Goal: Task Accomplishment & Management: Manage account settings

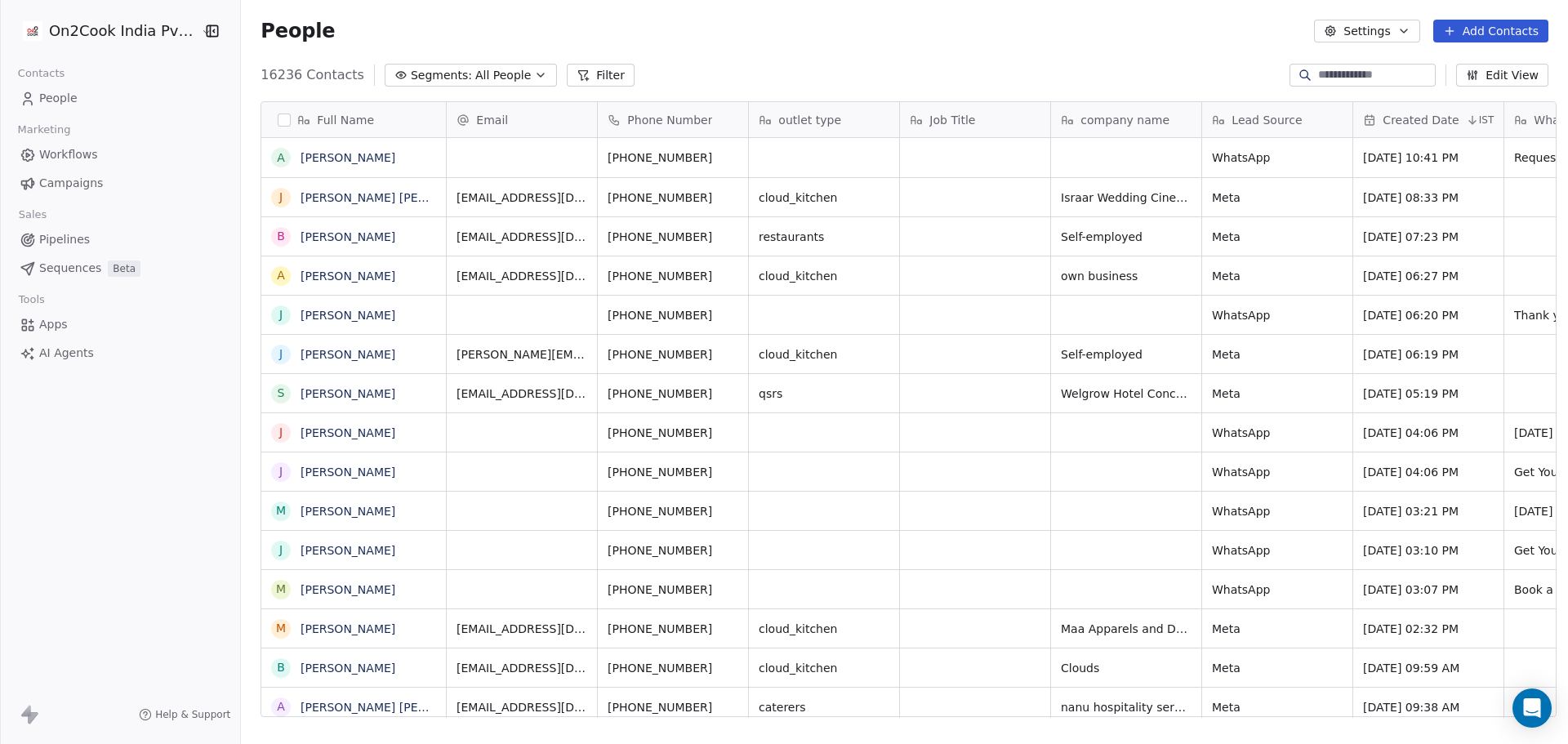
scroll to position [642, 1323]
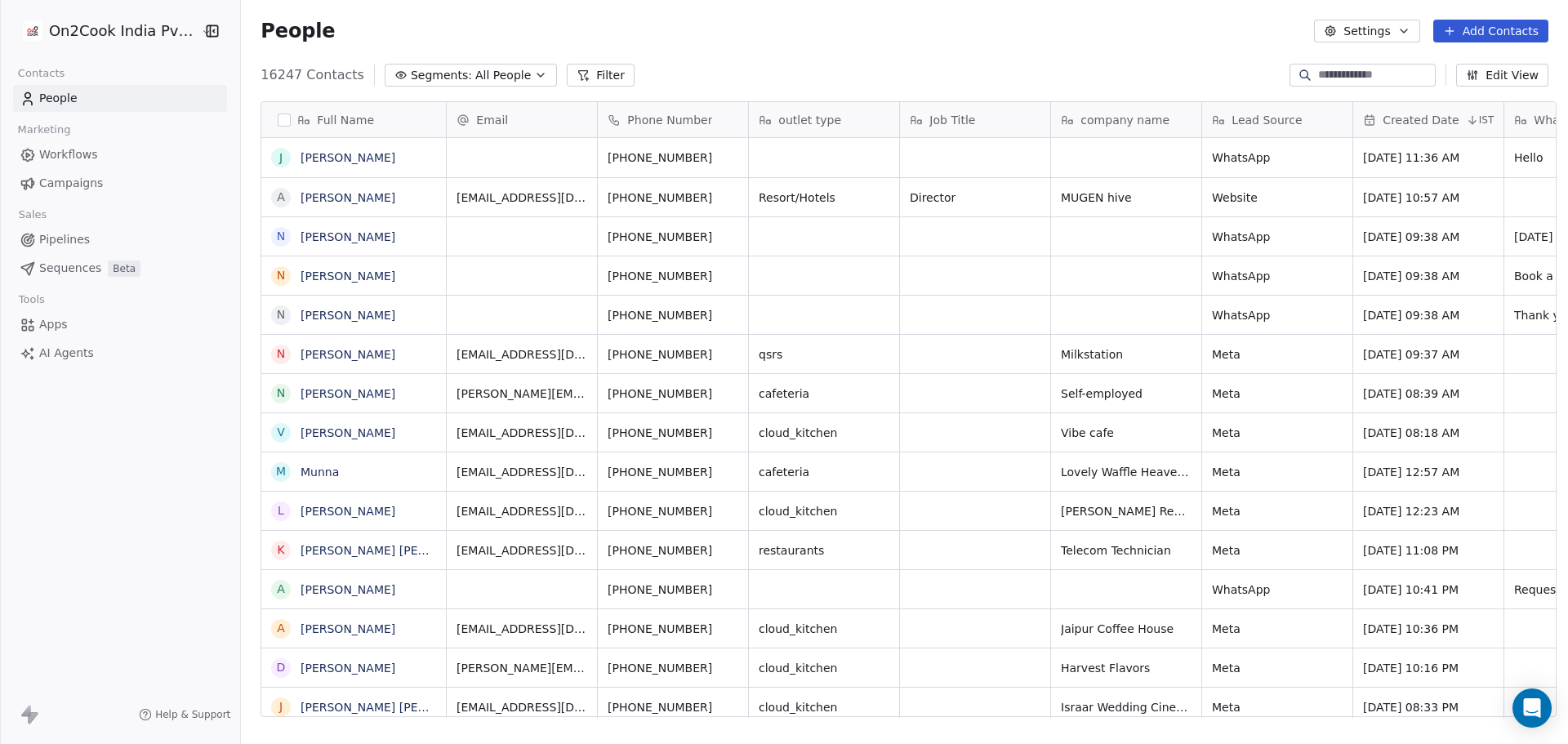
scroll to position [642, 1323]
click at [862, 28] on div "People Settings Add Contacts" at bounding box center [905, 30] width 1288 height 22
click at [577, 80] on icon at bounding box center [583, 74] width 13 height 13
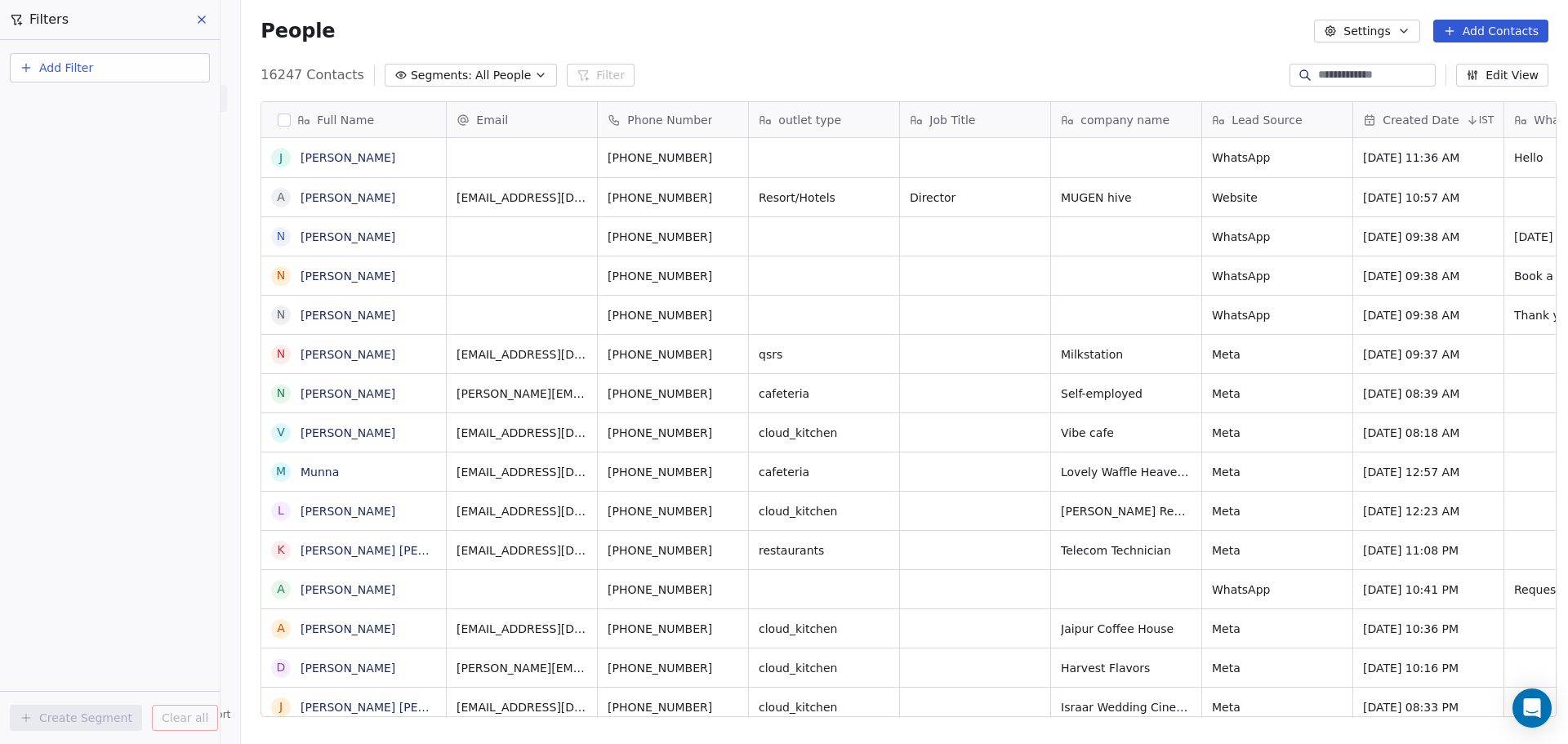
click at [87, 67] on span "Add Filter" at bounding box center [65, 68] width 54 height 18
click at [104, 111] on span "Contact properties" at bounding box center [80, 107] width 107 height 18
type input "***"
click at [72, 161] on span "Assignee" at bounding box center [53, 164] width 52 height 17
click at [94, 173] on div "Includes" at bounding box center [109, 174] width 171 height 26
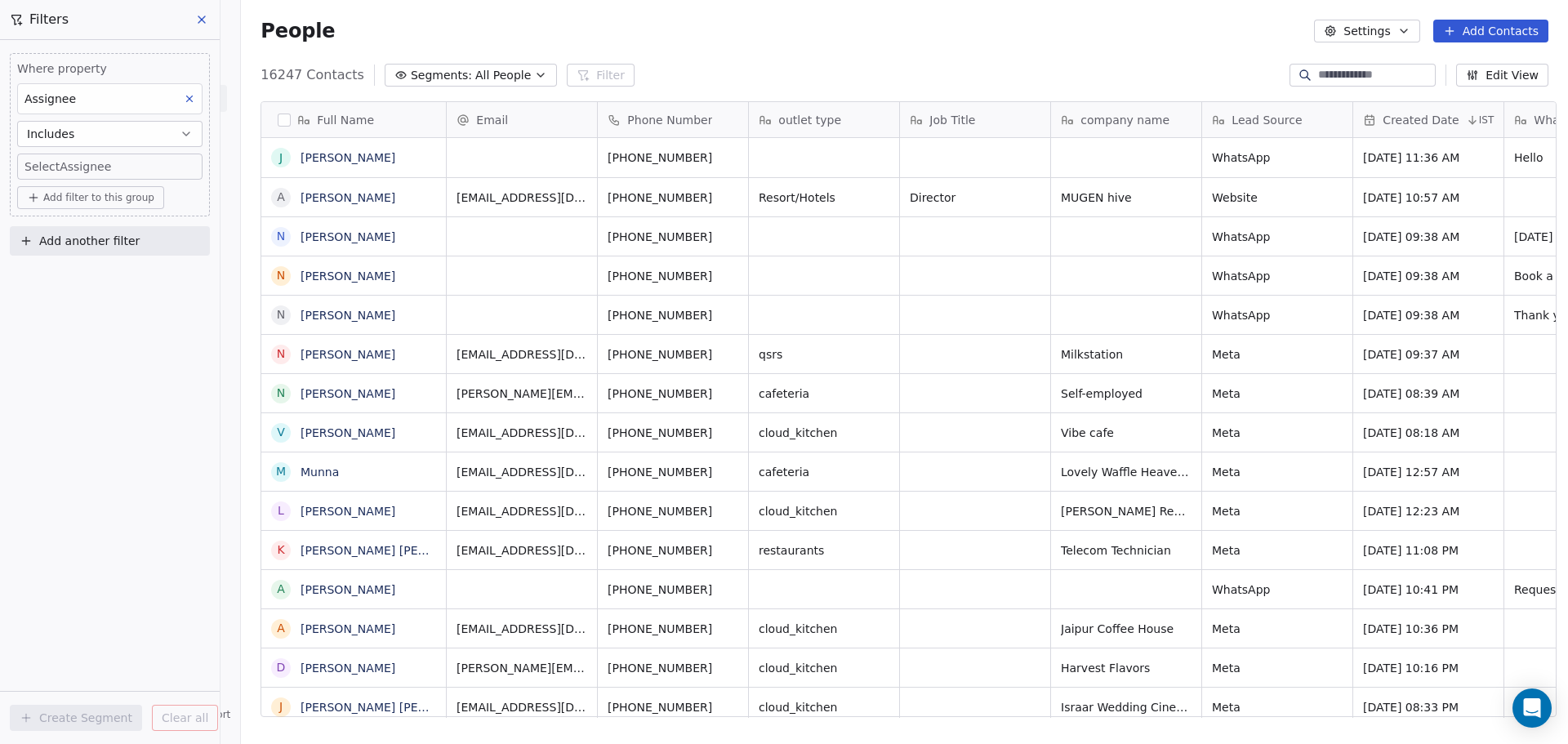
click at [94, 169] on body "On2Cook India Pvt. Ltd. Contacts People Marketing Workflows Campaigns Sales Pip…" at bounding box center [784, 372] width 1568 height 744
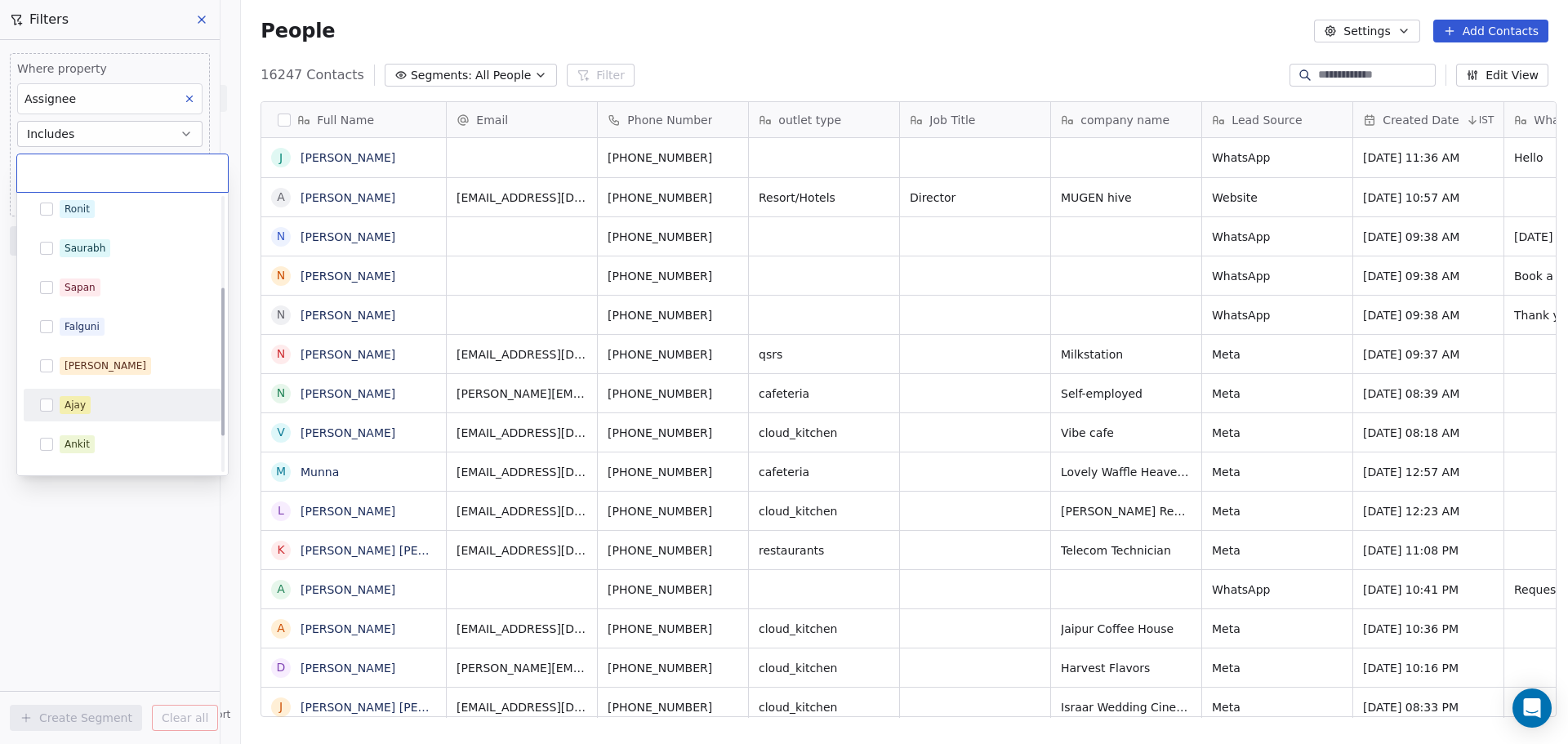
scroll to position [234, 0]
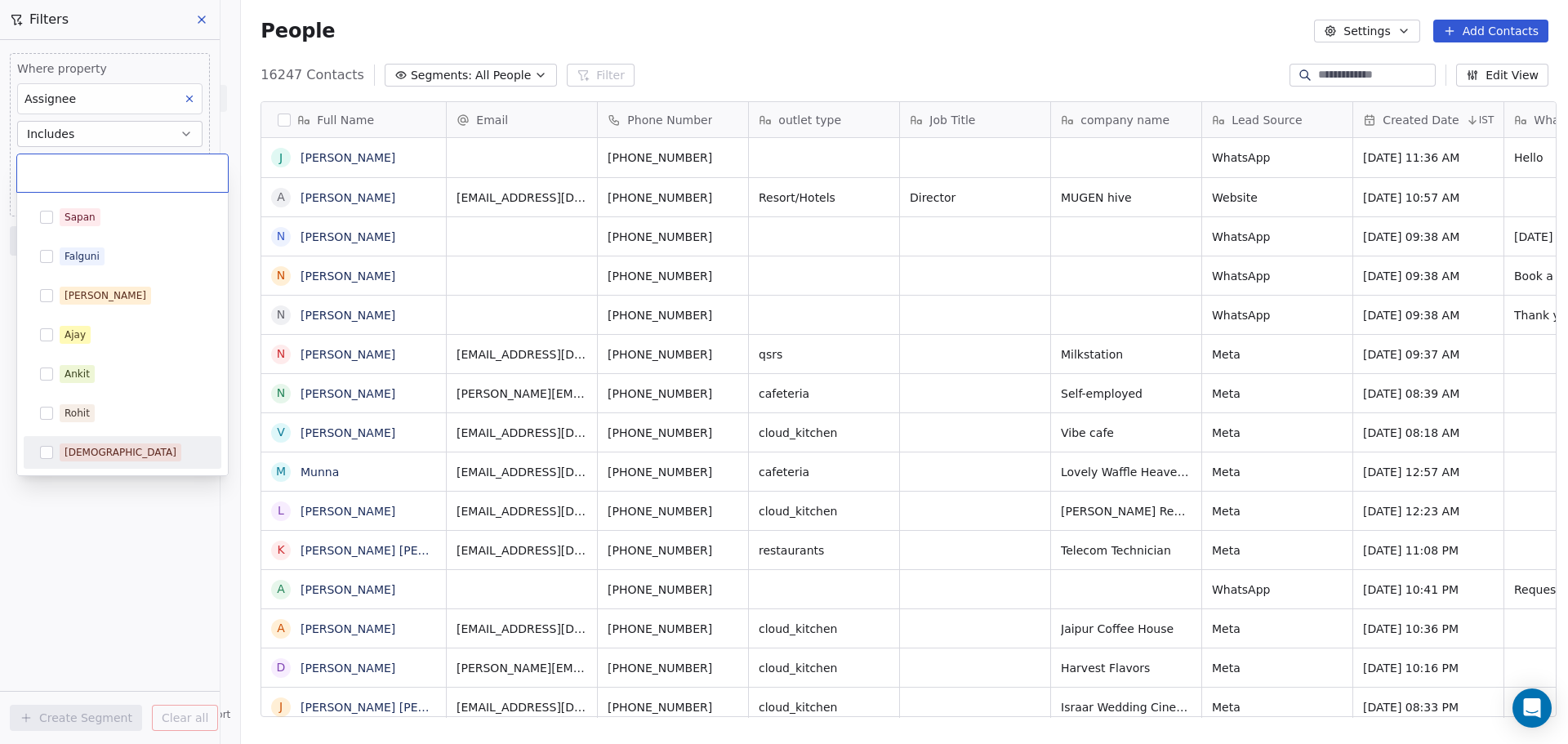
click at [98, 443] on div "[DEMOGRAPHIC_DATA]" at bounding box center [122, 453] width 185 height 26
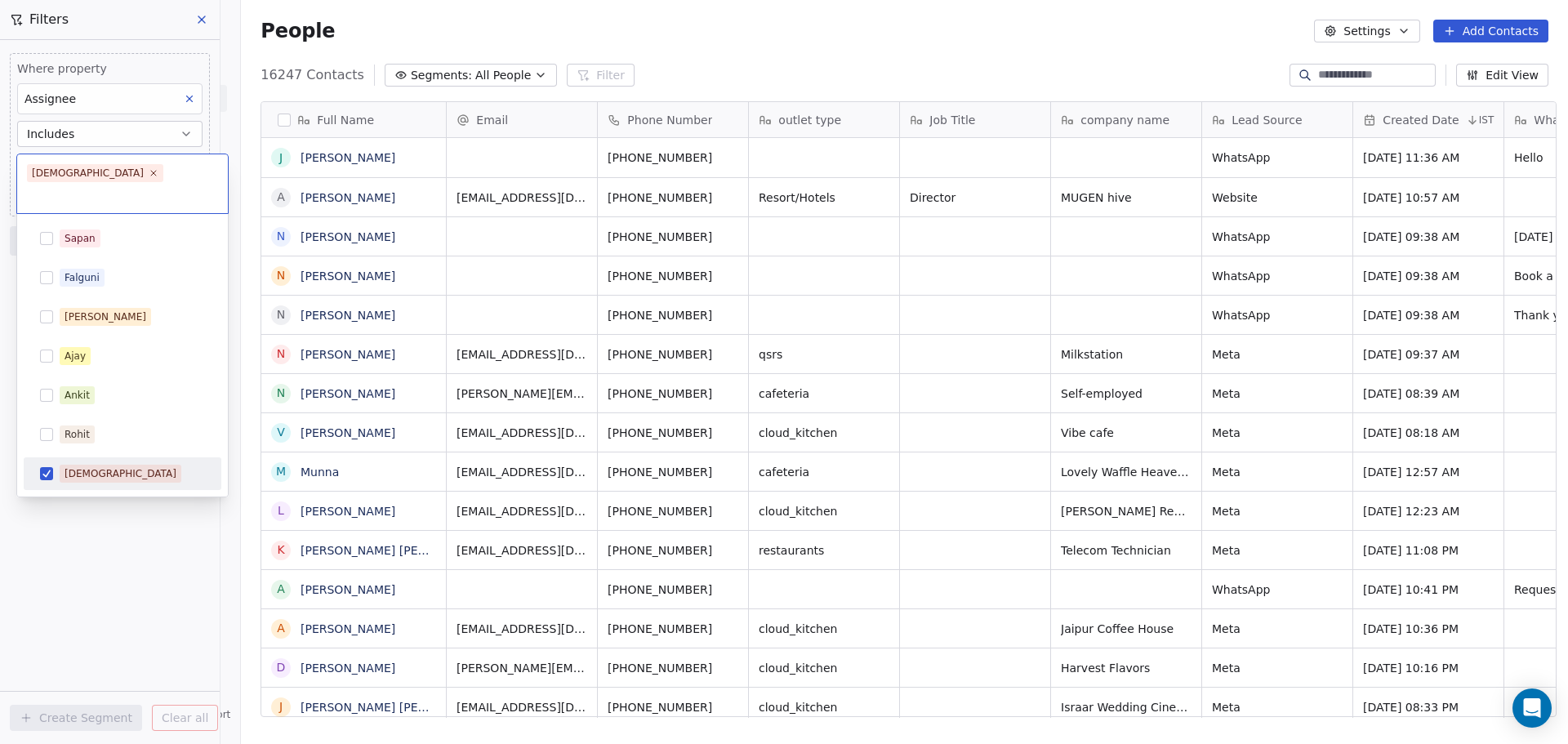
click at [96, 504] on html "On2Cook India Pvt. Ltd. Contacts People Marketing Workflows Campaigns Sales Pip…" at bounding box center [784, 372] width 1568 height 744
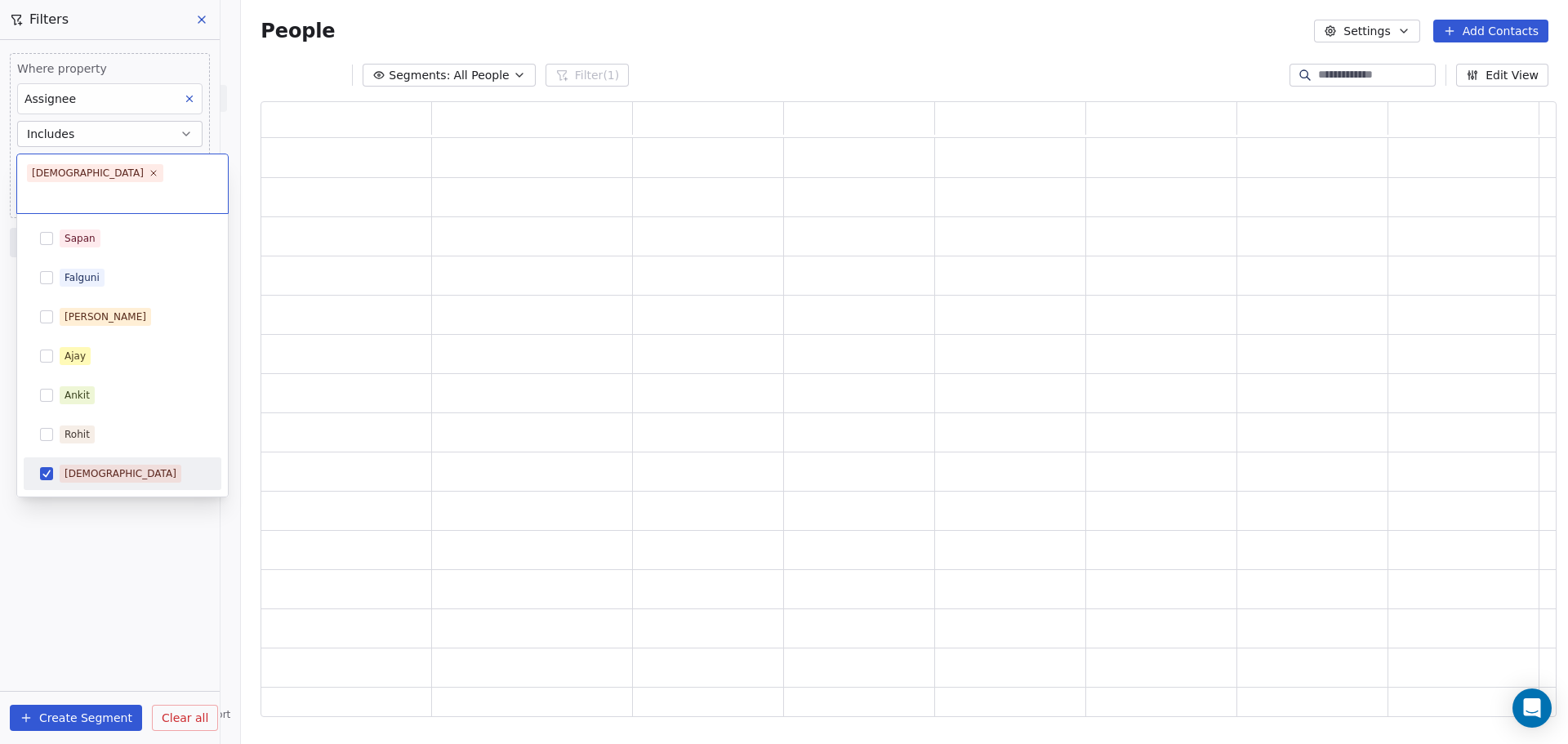
scroll to position [603, 1284]
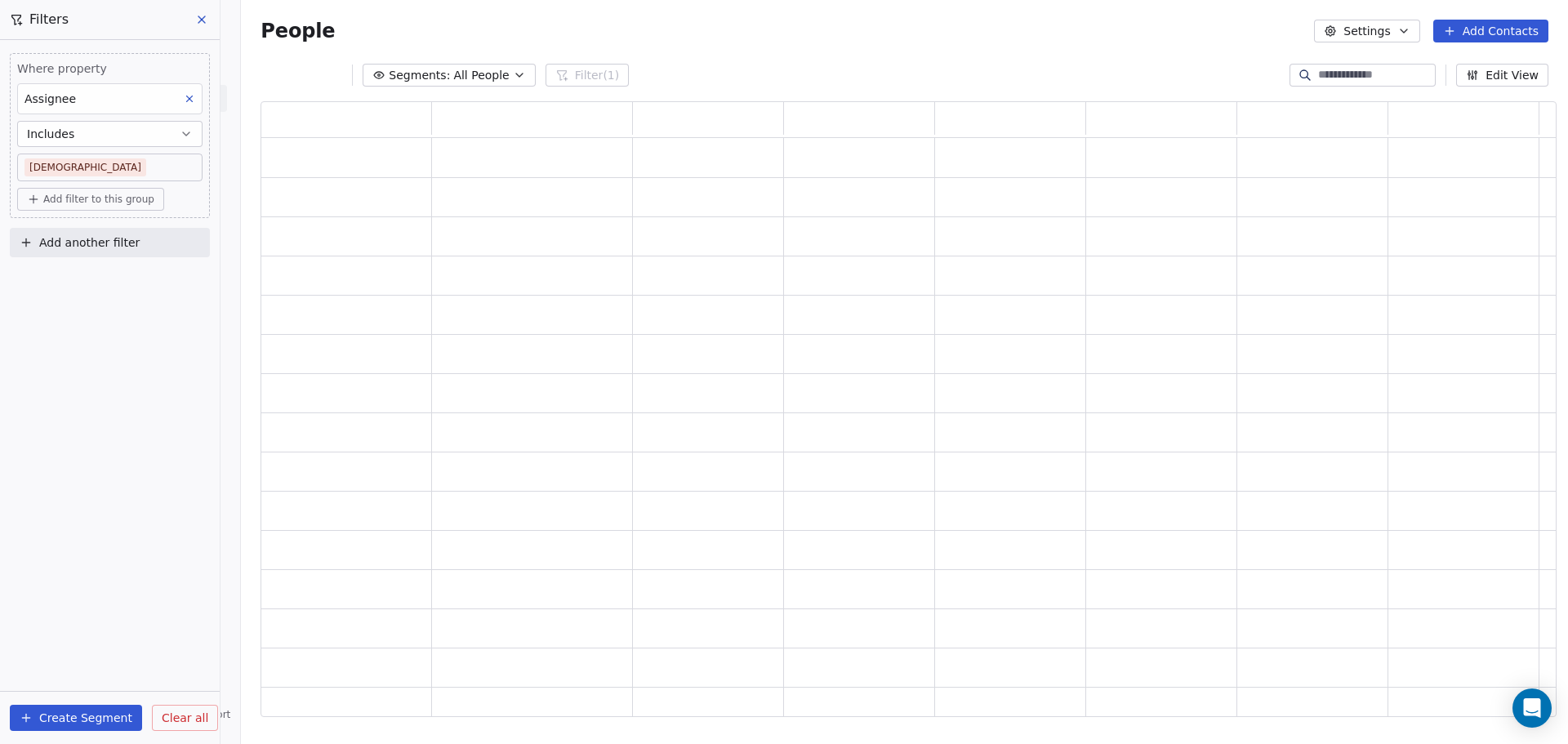
click at [104, 197] on span "Add filter to this group" at bounding box center [99, 198] width 111 height 13
click at [97, 232] on span "Contact properties" at bounding box center [87, 235] width 107 height 18
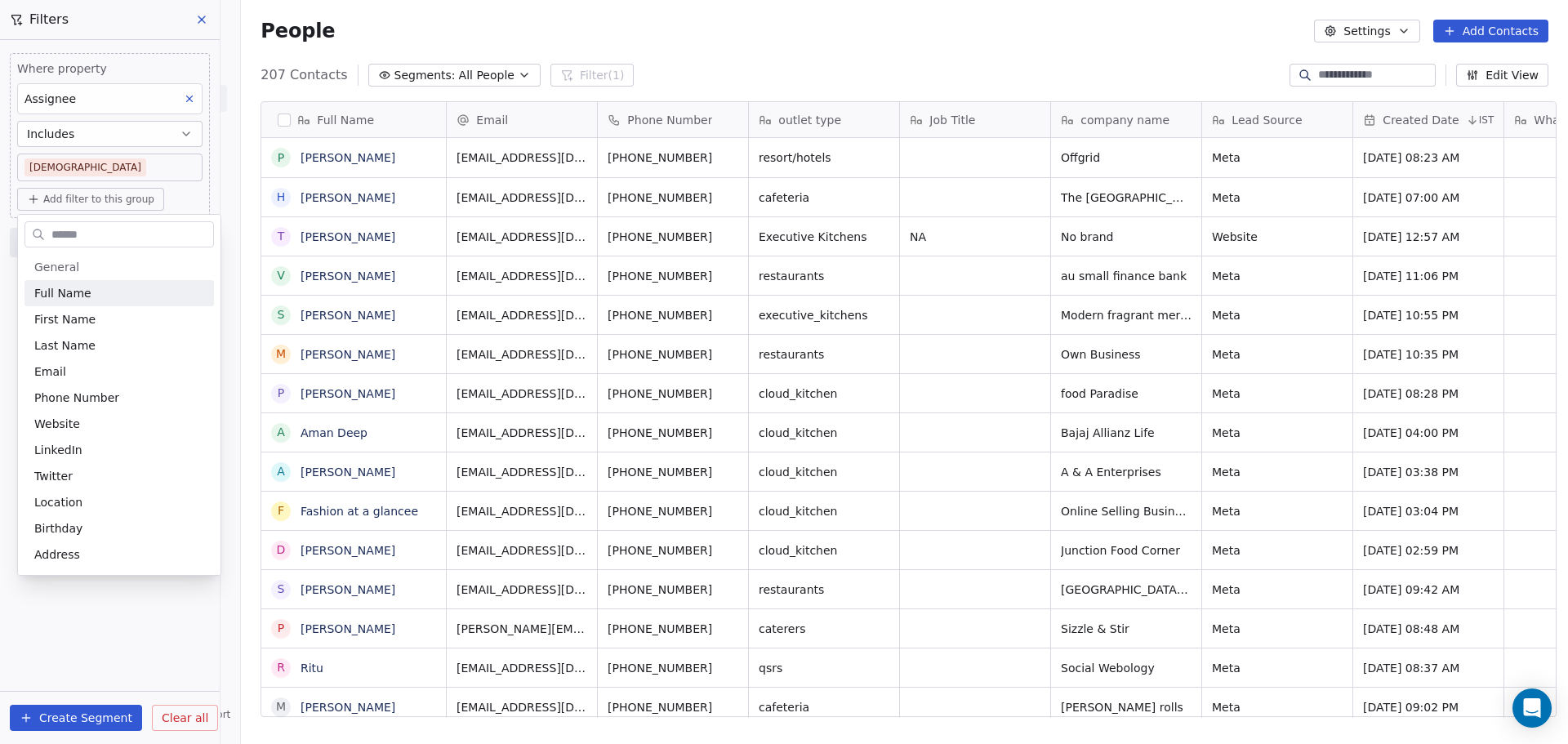
scroll to position [642, 1323]
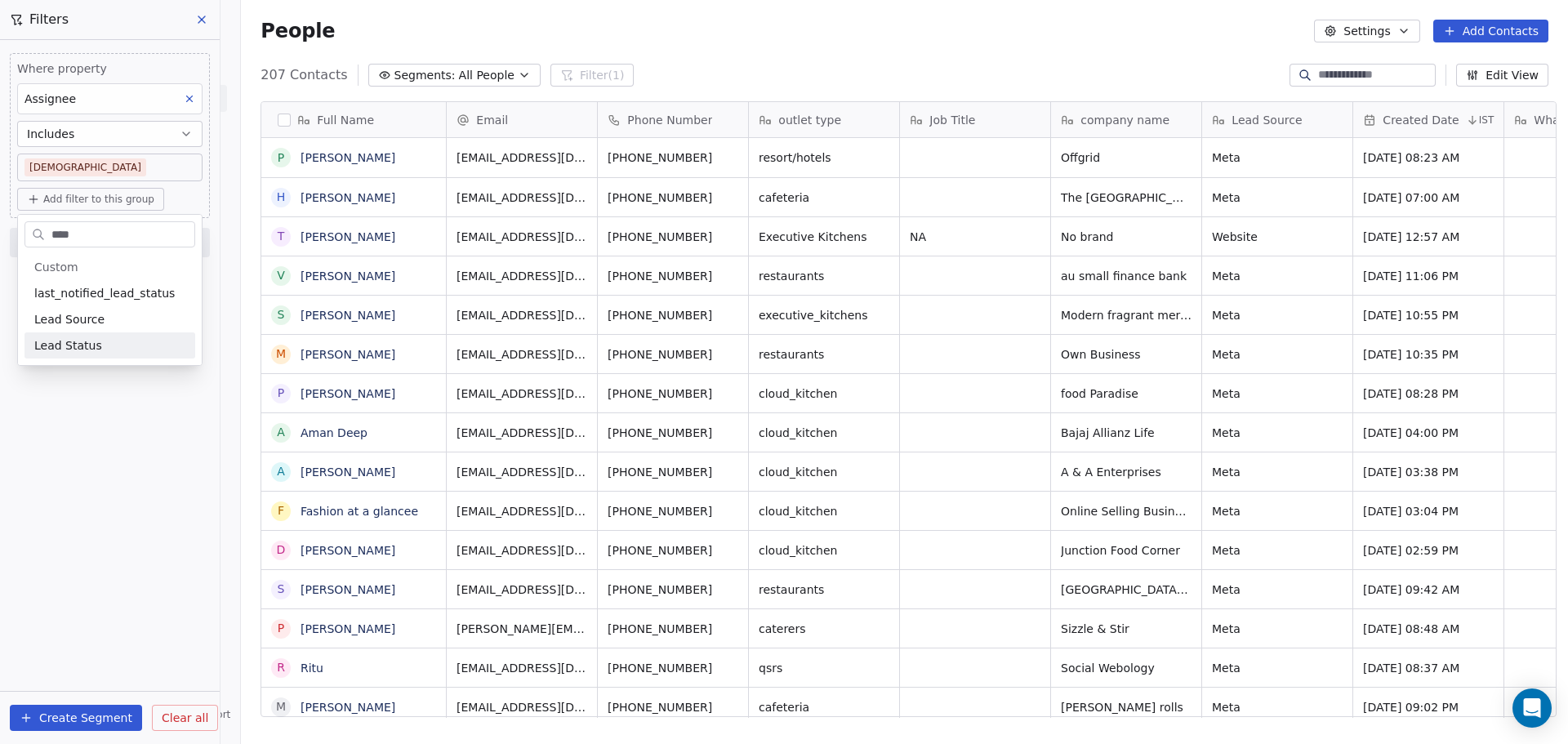
type input "****"
click at [95, 350] on div "Lead Status" at bounding box center [109, 345] width 152 height 17
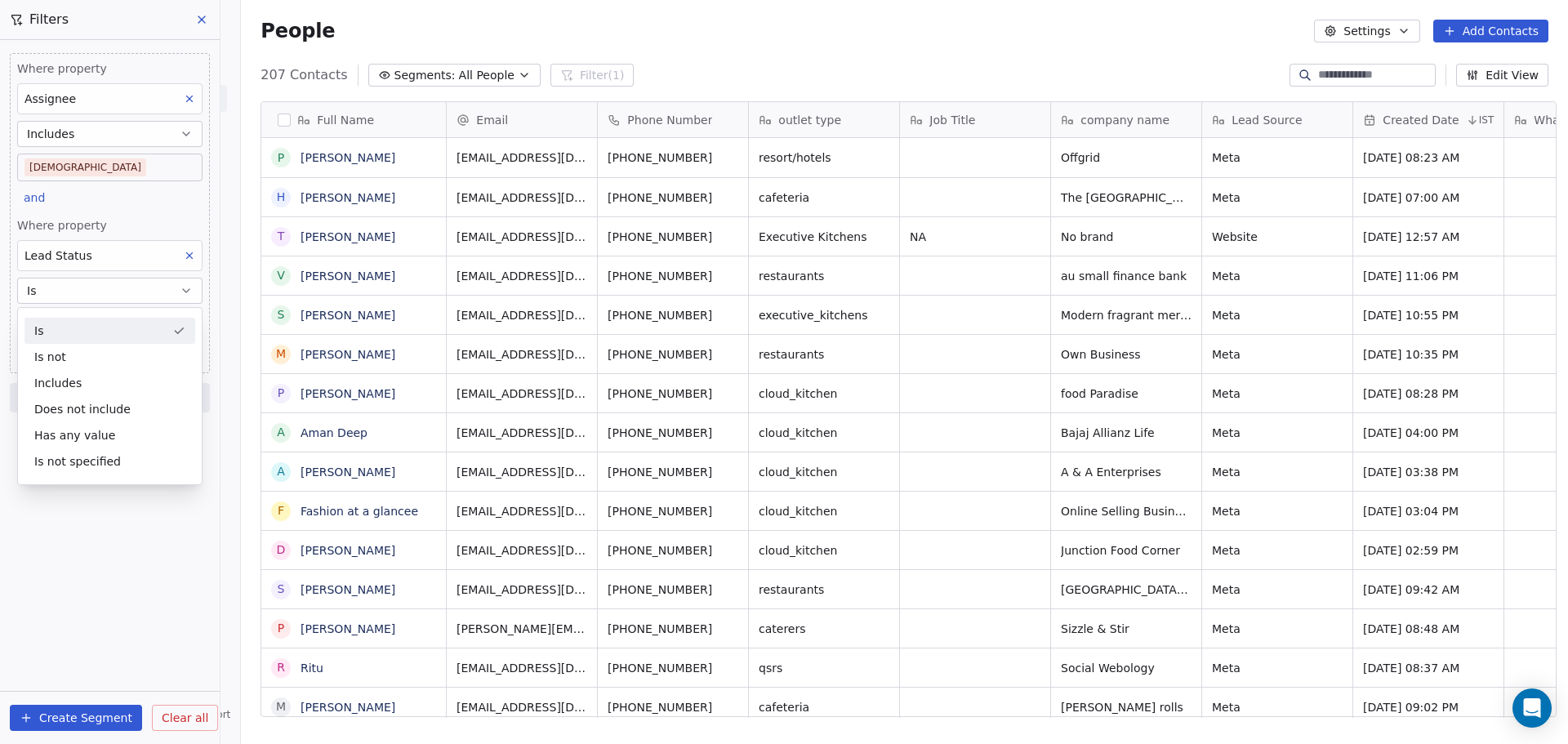
click at [105, 325] on div "Is" at bounding box center [109, 330] width 171 height 26
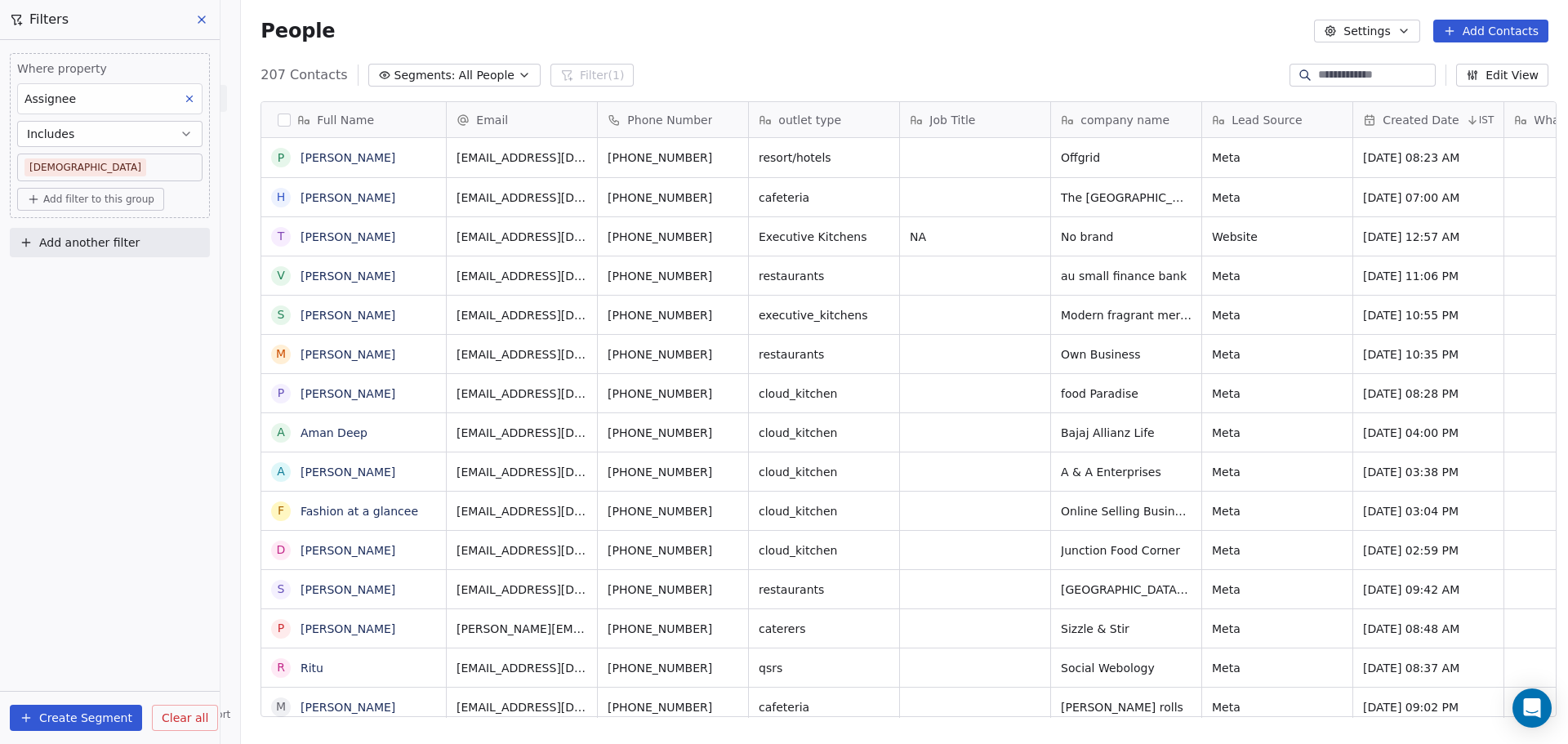
drag, startPoint x: 139, startPoint y: 196, endPoint x: 136, endPoint y: 206, distance: 10.4
click at [139, 197] on span "Add filter to this group" at bounding box center [99, 198] width 111 height 13
click at [140, 233] on div "Contact properties" at bounding box center [109, 235] width 152 height 18
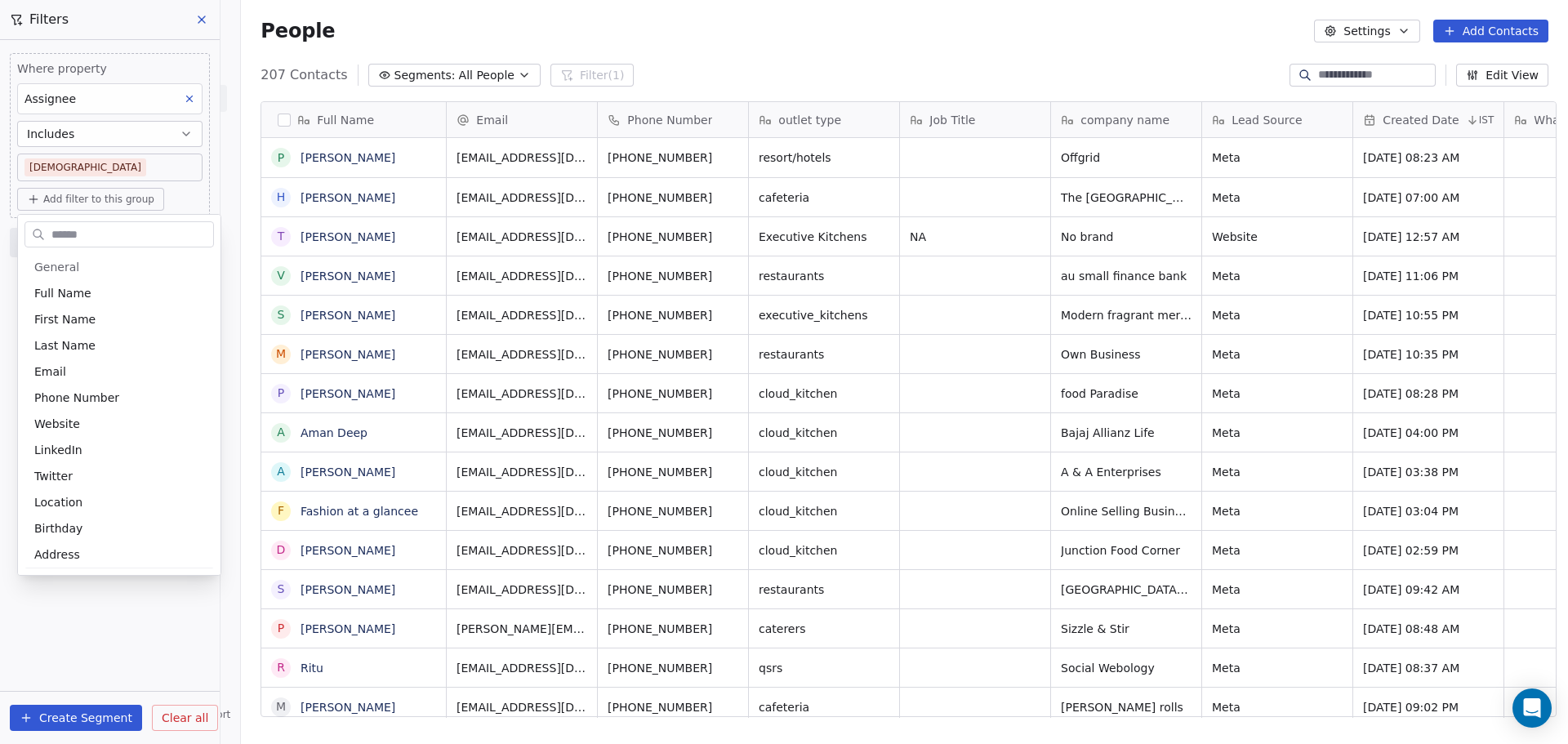
click at [87, 604] on html "On2Cook India Pvt. Ltd. Contacts People Marketing Workflows Campaigns Sales Pip…" at bounding box center [784, 372] width 1568 height 744
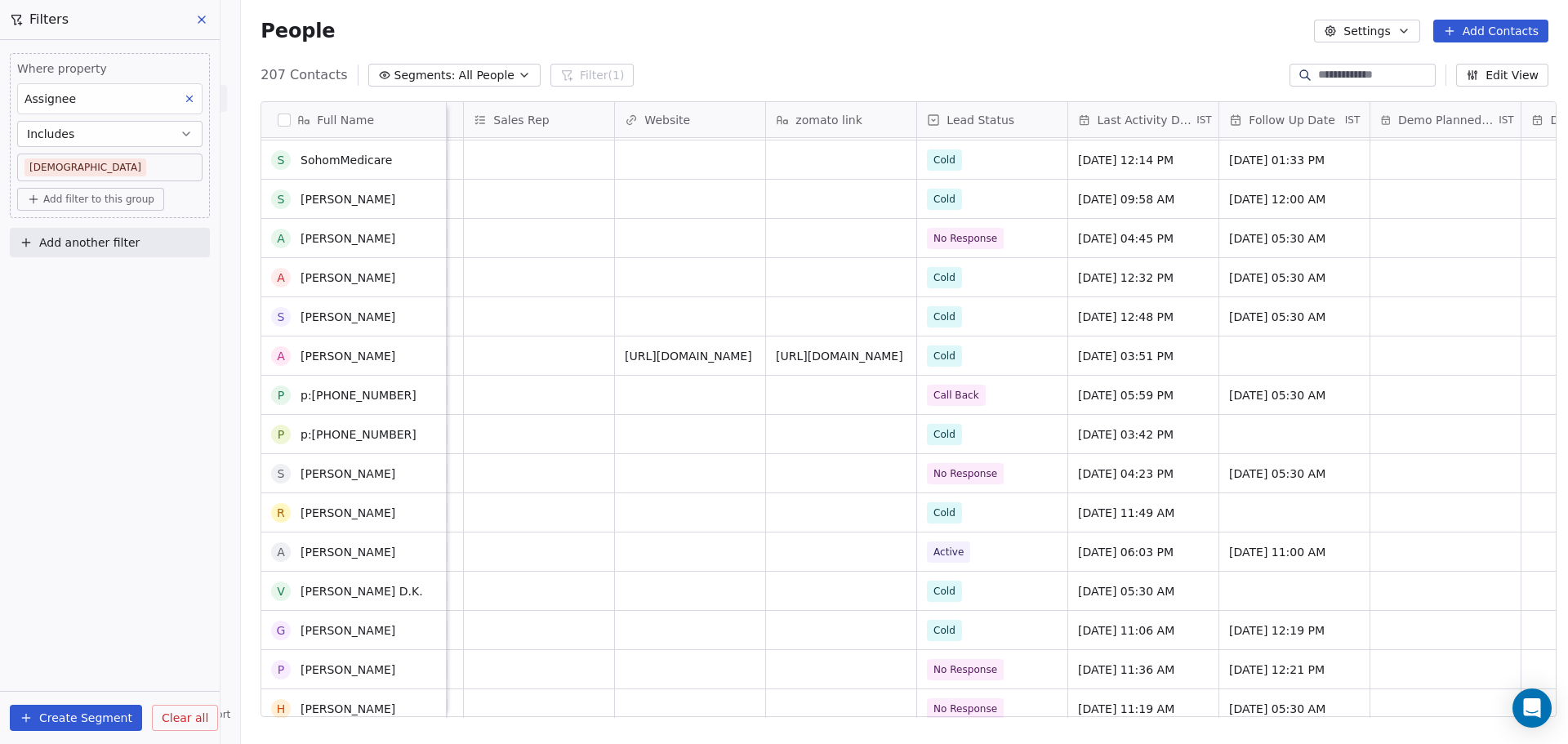
scroll to position [3186, 0]
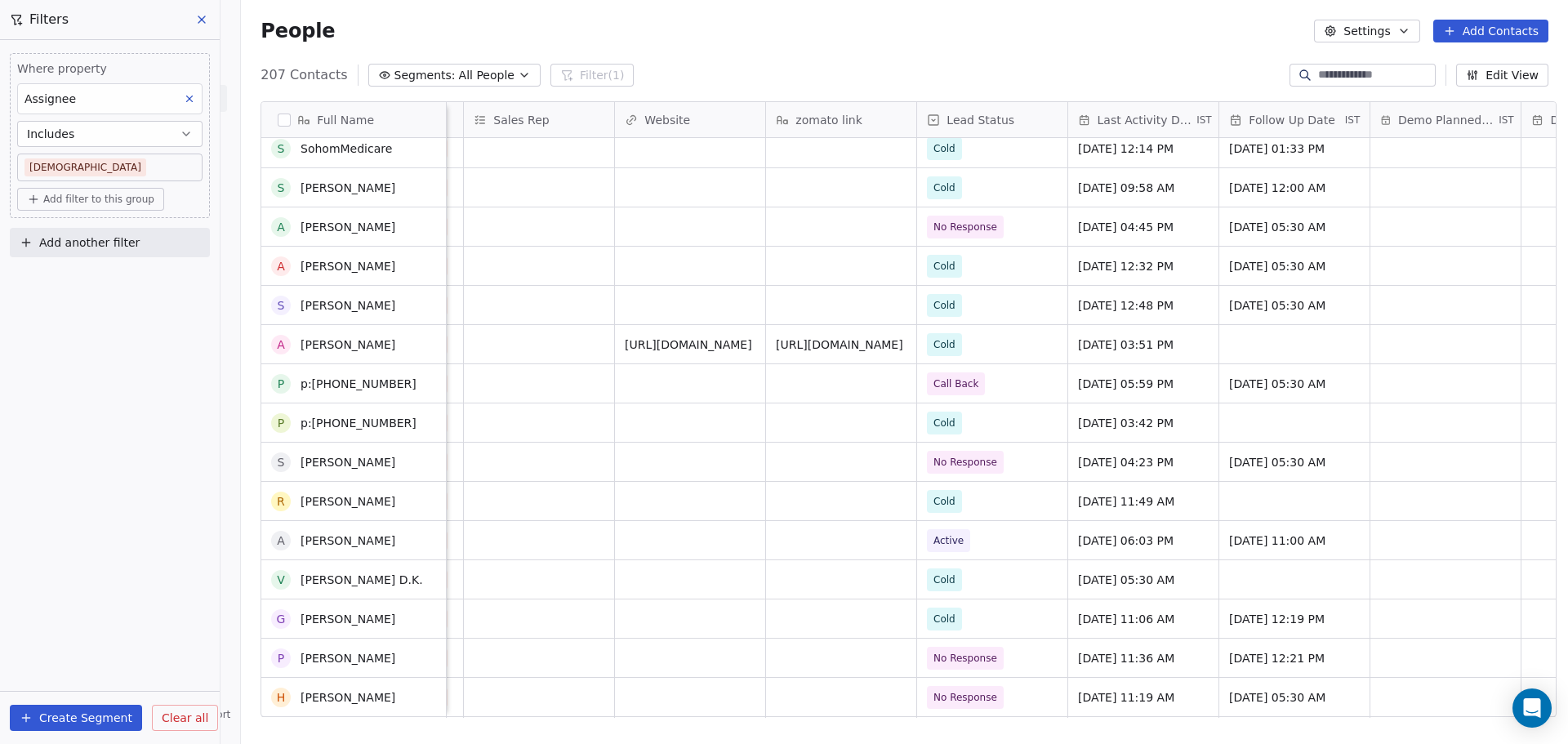
click at [136, 201] on span "Add filter to this group" at bounding box center [99, 198] width 111 height 13
click at [117, 232] on span "Contact properties" at bounding box center [87, 235] width 107 height 18
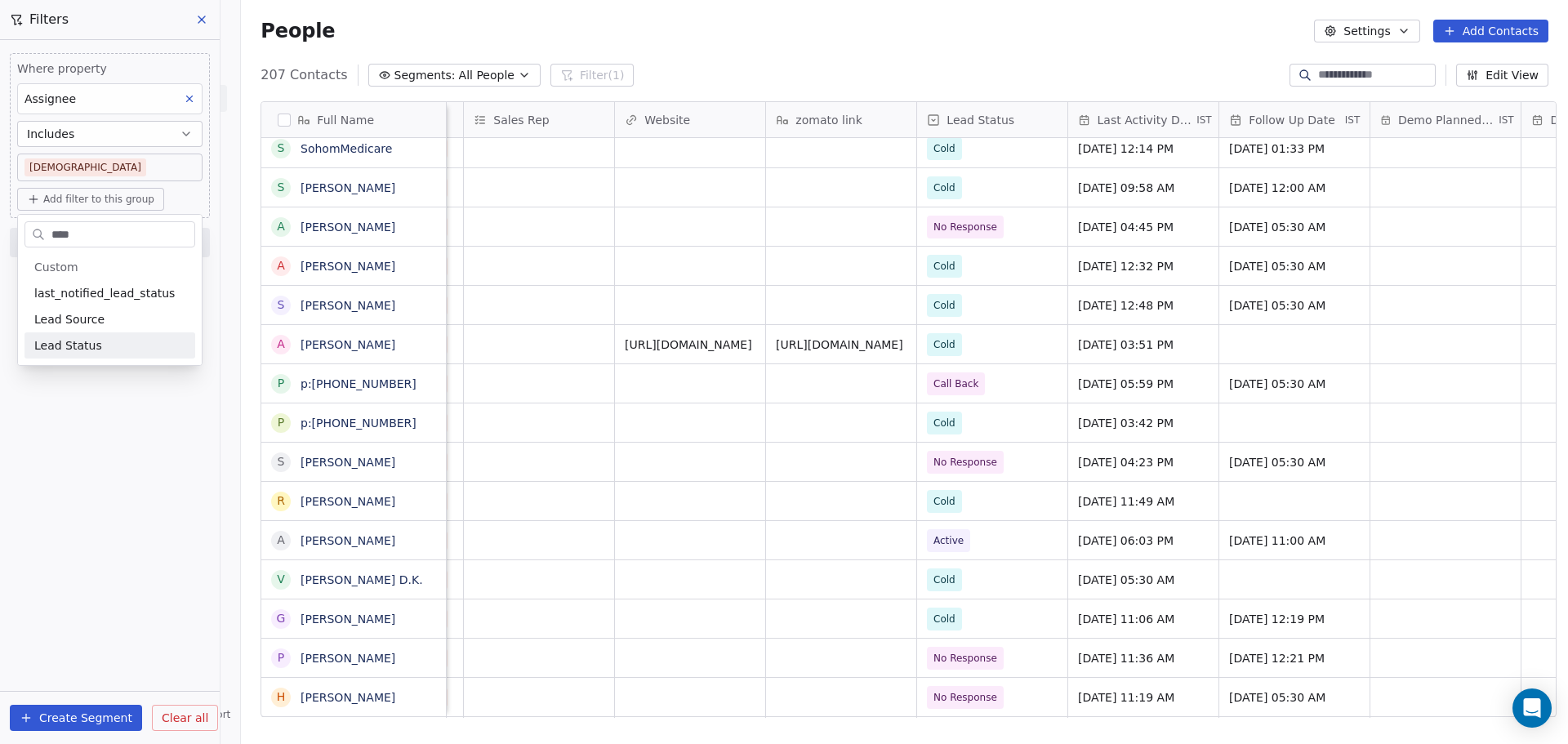
type input "****"
click at [130, 344] on div "Lead Status" at bounding box center [109, 345] width 152 height 17
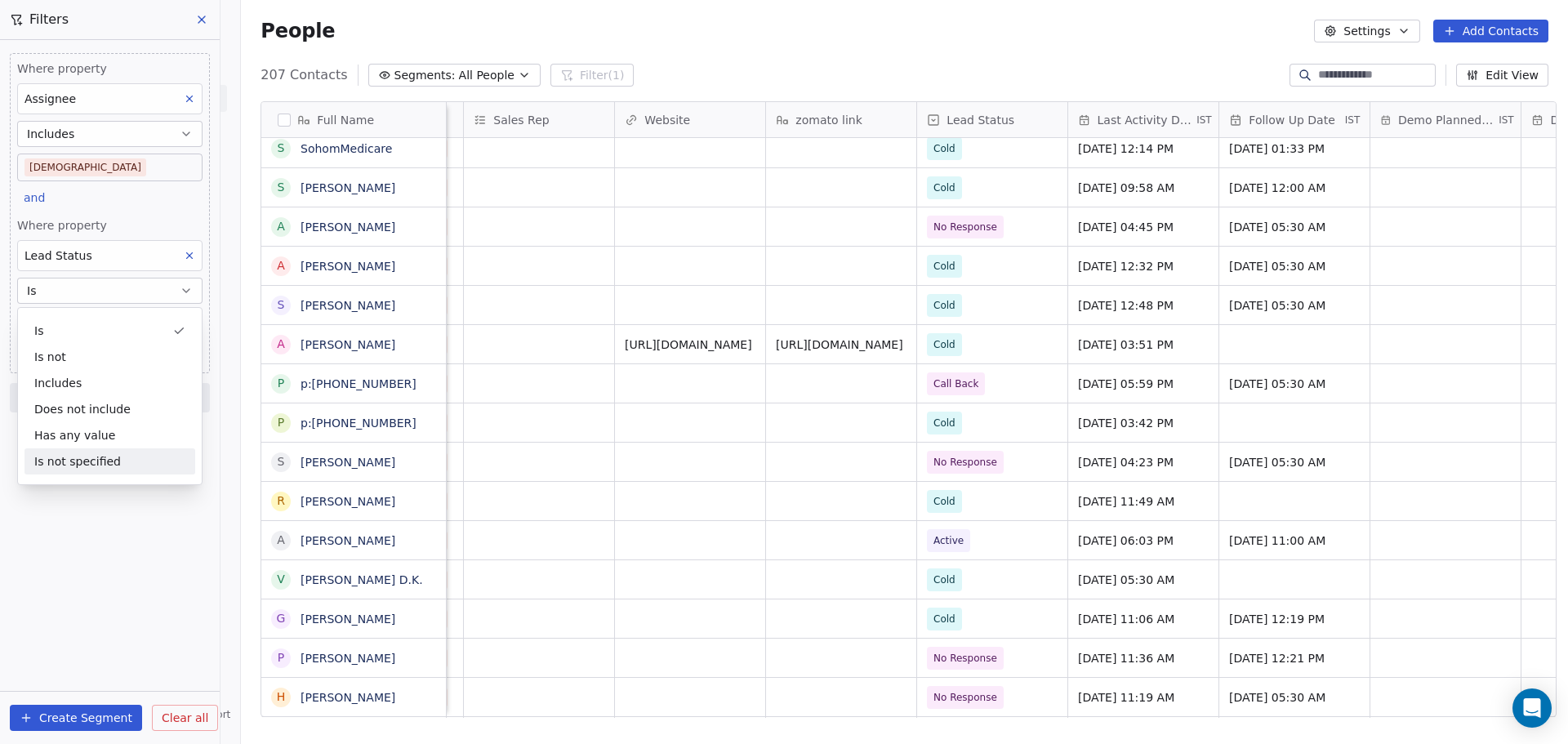
click at [151, 519] on div "Where property Assignee Includes [DEMOGRAPHIC_DATA] and Where property Lead Sta…" at bounding box center [109, 392] width 220 height 704
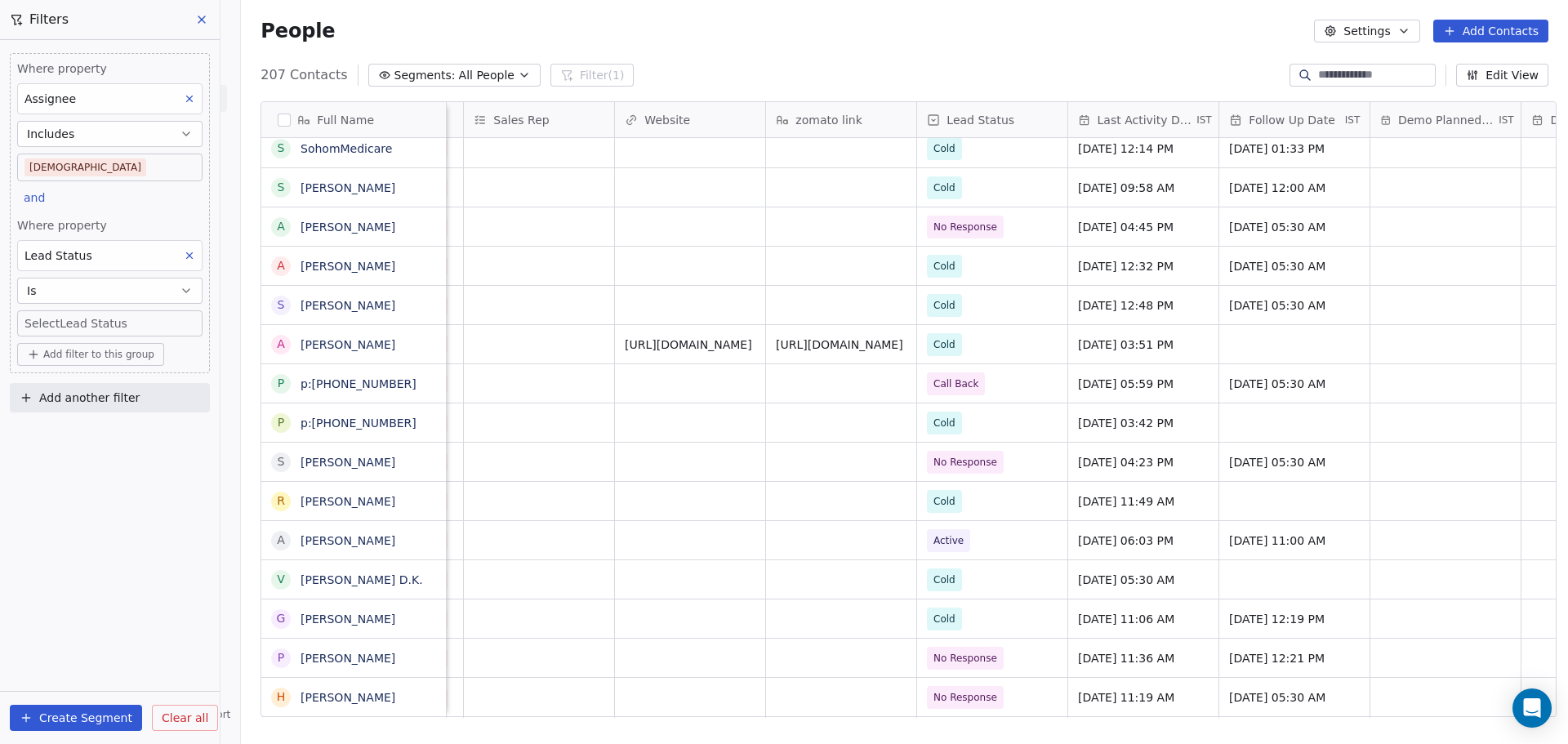
click at [95, 319] on body "On2Cook India Pvt. Ltd. Contacts People Marketing Workflows Campaigns Sales Pip…" at bounding box center [784, 372] width 1568 height 744
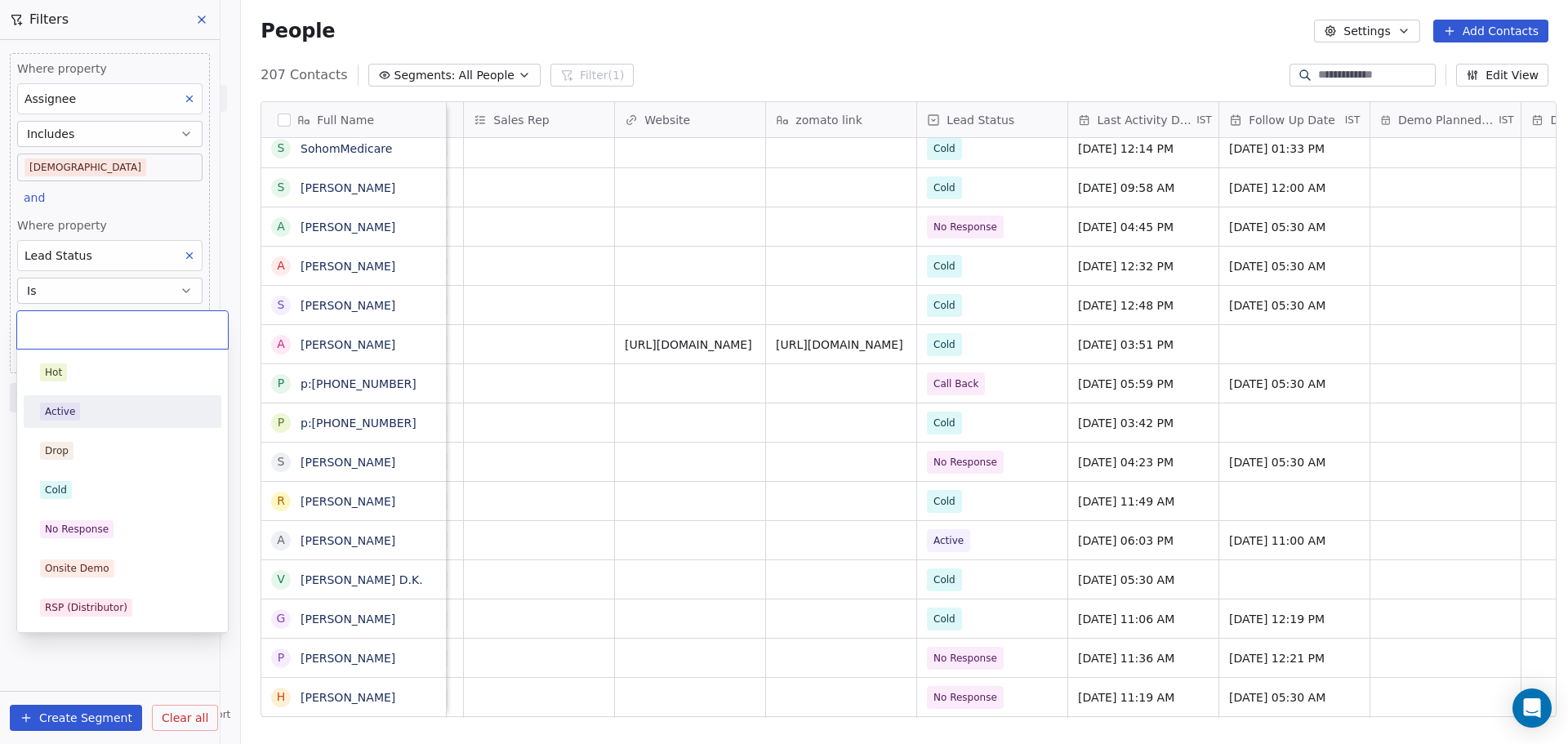
click at [94, 411] on div "Active" at bounding box center [122, 412] width 165 height 18
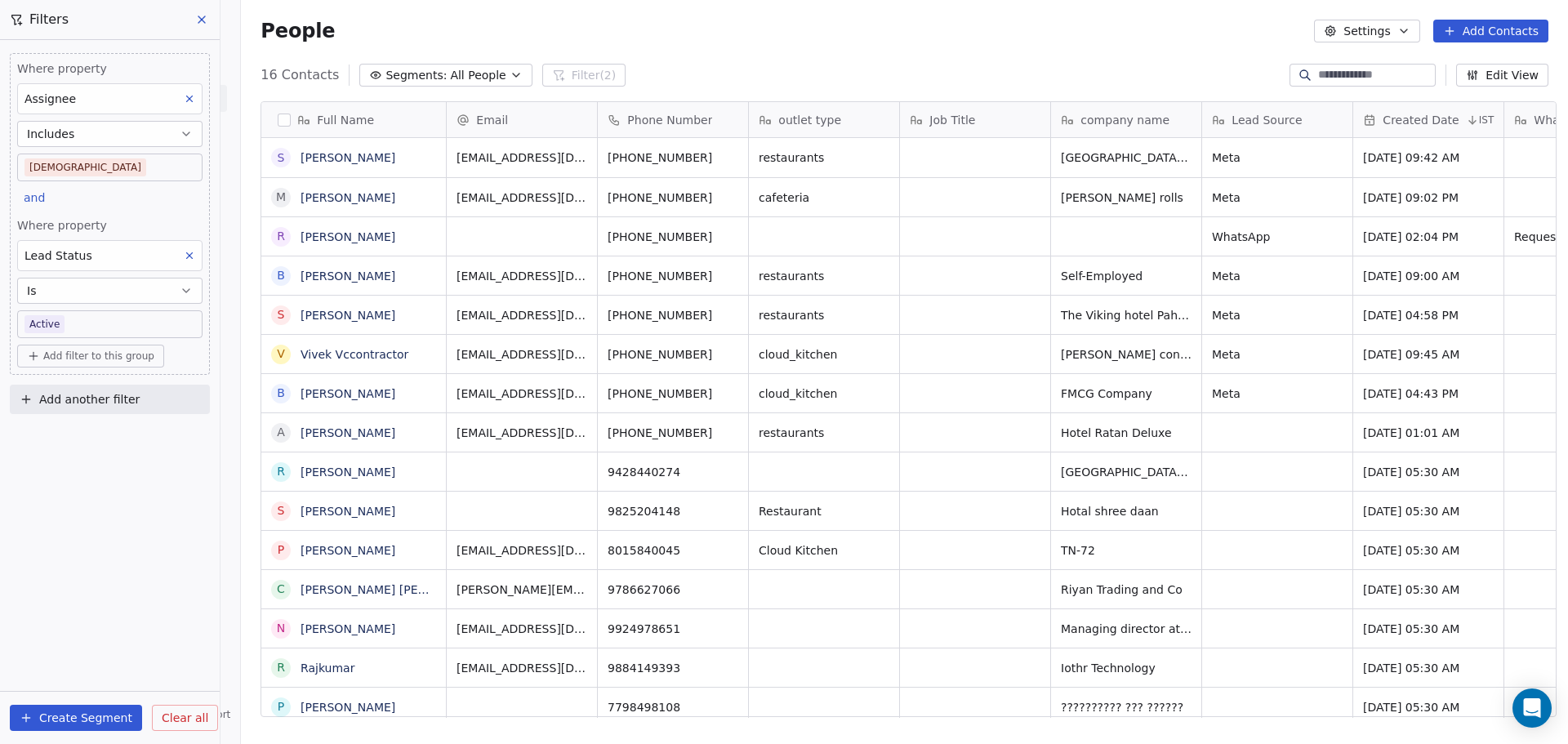
scroll to position [0, 0]
click at [109, 321] on body "On2Cook India Pvt. Ltd. Contacts People Marketing Workflows Campaigns Sales Pip…" at bounding box center [784, 372] width 1568 height 744
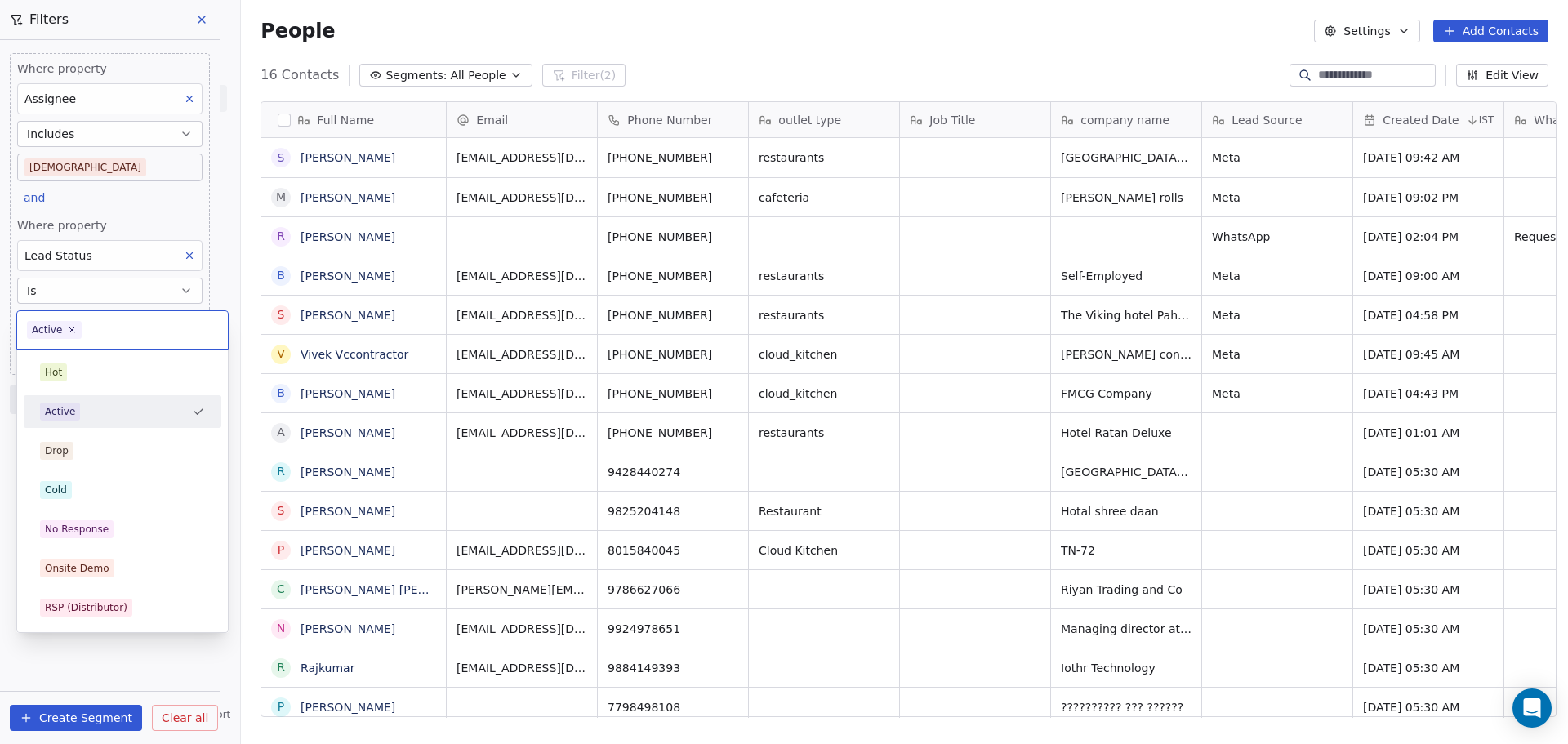
click at [92, 416] on div "Active" at bounding box center [112, 412] width 146 height 18
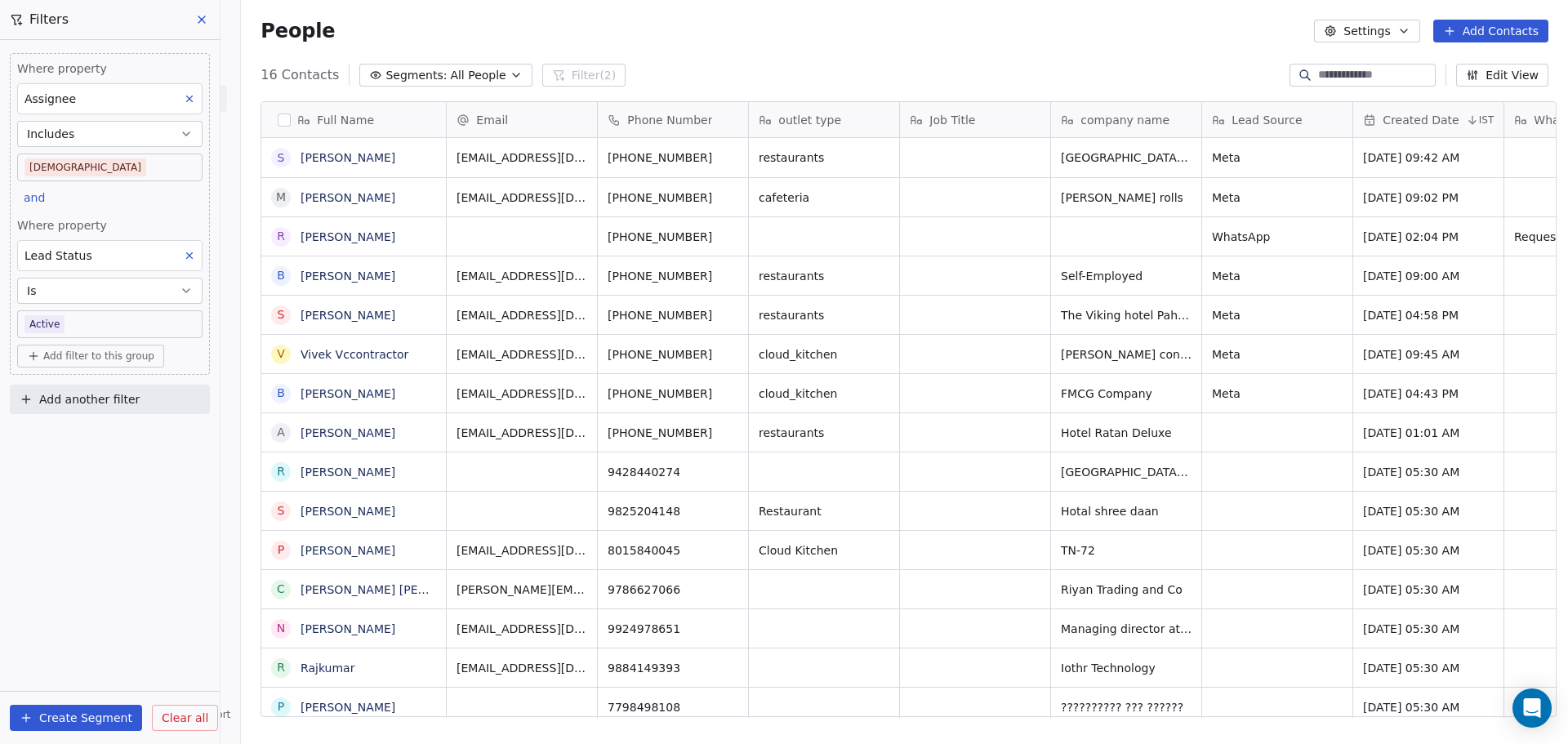
click at [92, 330] on body "On2Cook India Pvt. Ltd. Contacts People Marketing Workflows Campaigns Sales Pip…" at bounding box center [784, 372] width 1568 height 744
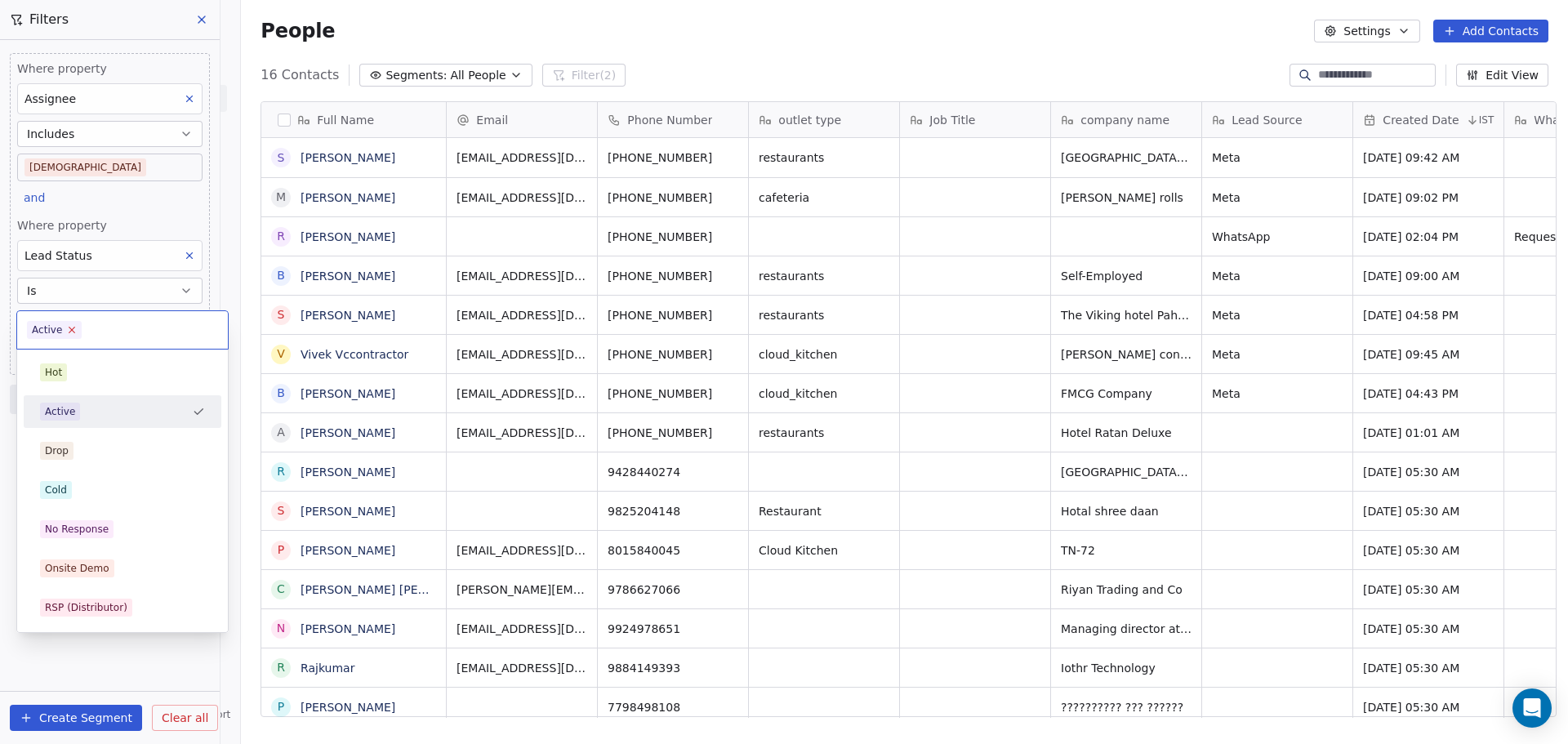
click at [71, 330] on icon at bounding box center [72, 330] width 6 height 6
click at [120, 544] on div "No Response" at bounding box center [122, 529] width 197 height 32
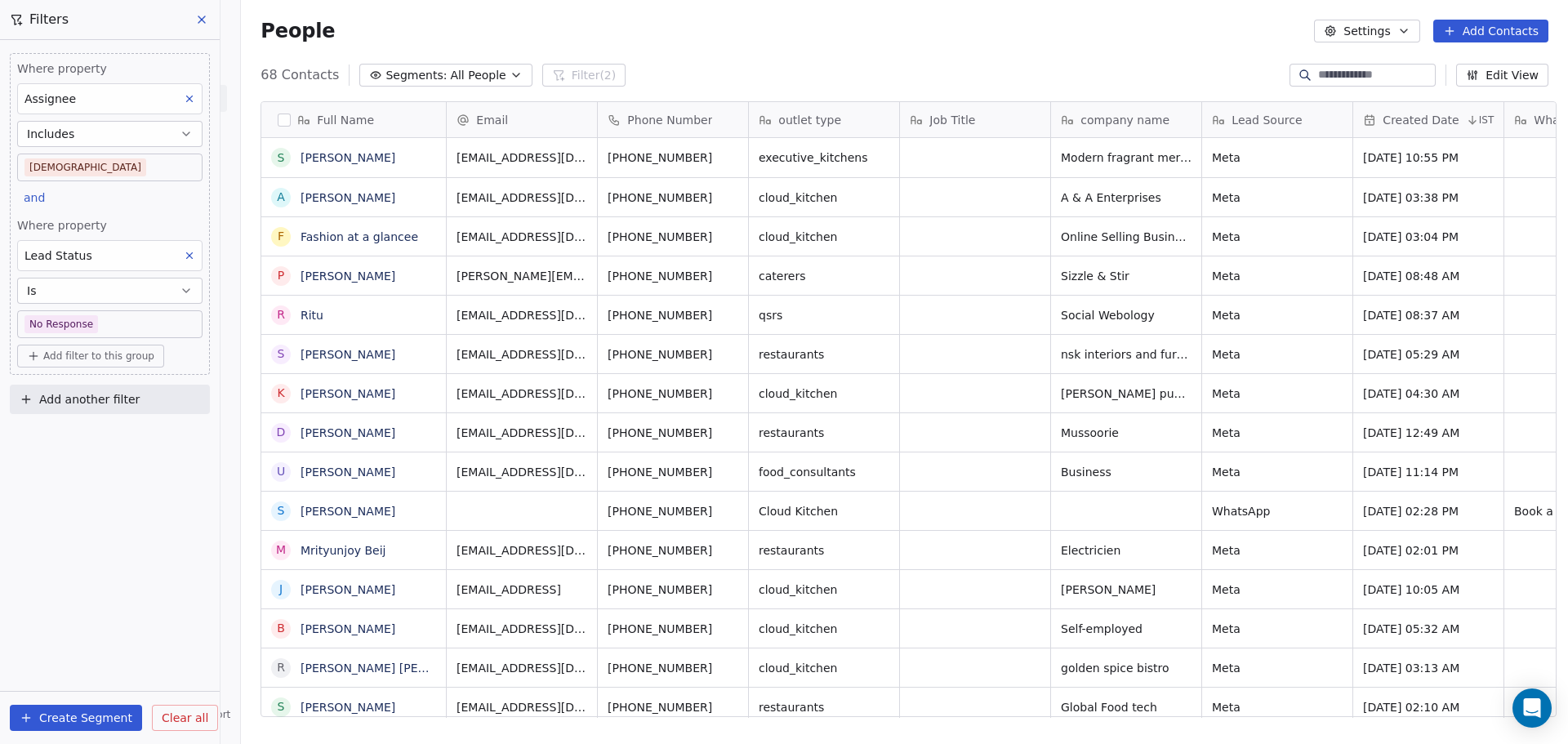
click at [200, 22] on icon at bounding box center [201, 19] width 13 height 13
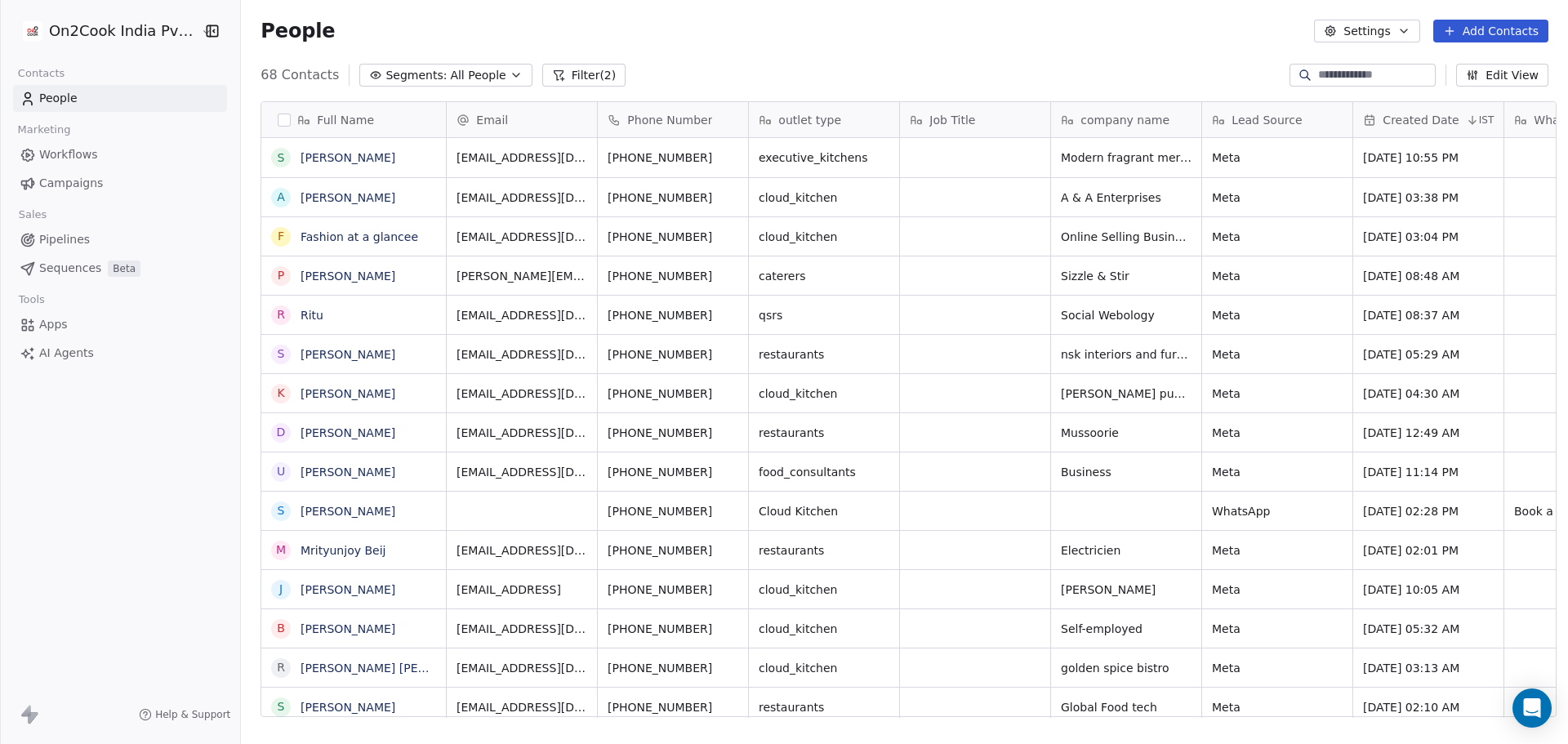
click at [553, 68] on button "Filter (2)" at bounding box center [585, 74] width 84 height 22
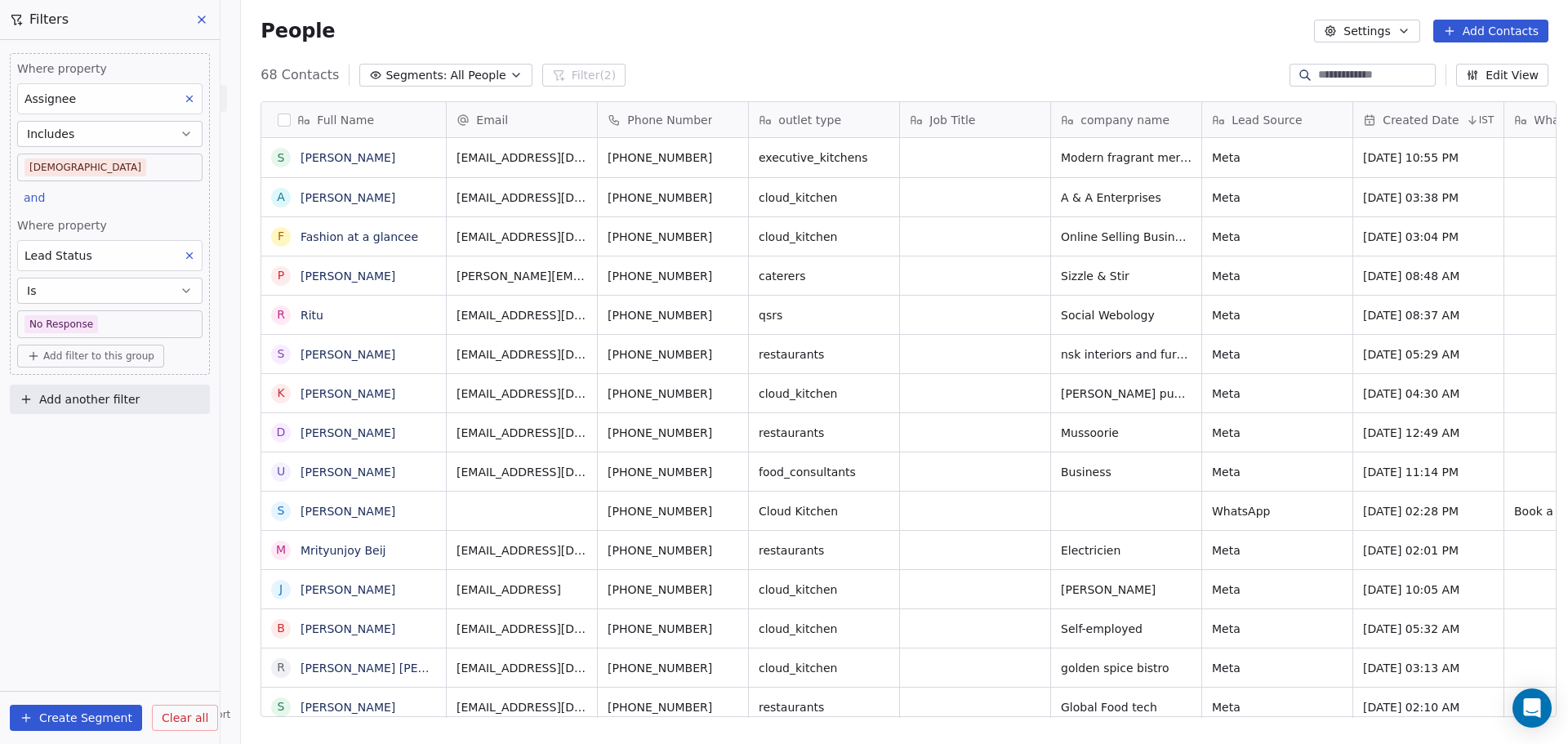
click at [187, 722] on span "Clear all" at bounding box center [185, 719] width 47 height 18
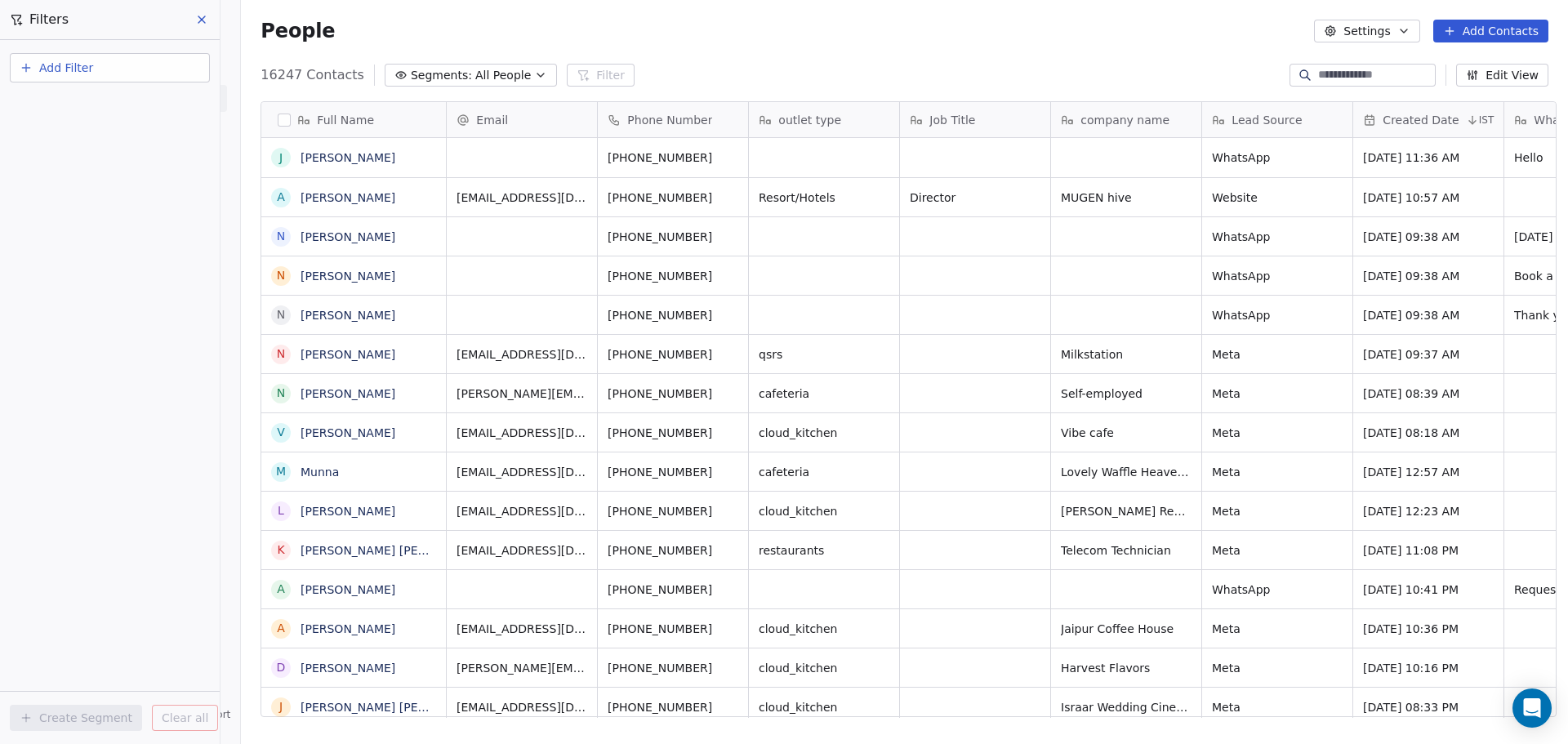
click at [200, 22] on icon at bounding box center [201, 19] width 13 height 13
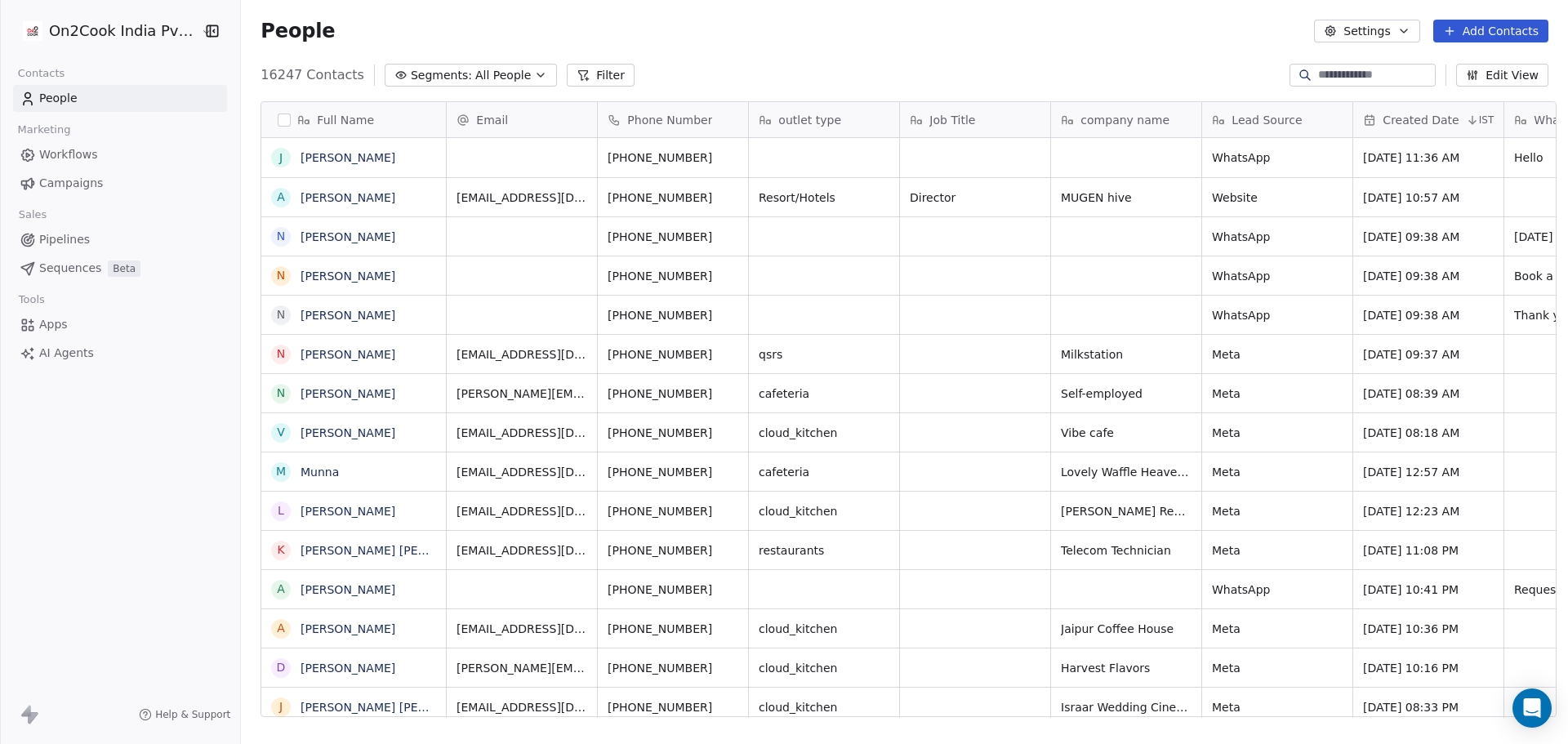
drag, startPoint x: 593, startPoint y: 719, endPoint x: 614, endPoint y: 718, distance: 21.0
click at [614, 718] on div "Full Name [PERSON_NAME] A [PERSON_NAME] N [PERSON_NAME] N [PERSON_NAME] N [PERS…" at bounding box center [904, 416] width 1328 height 655
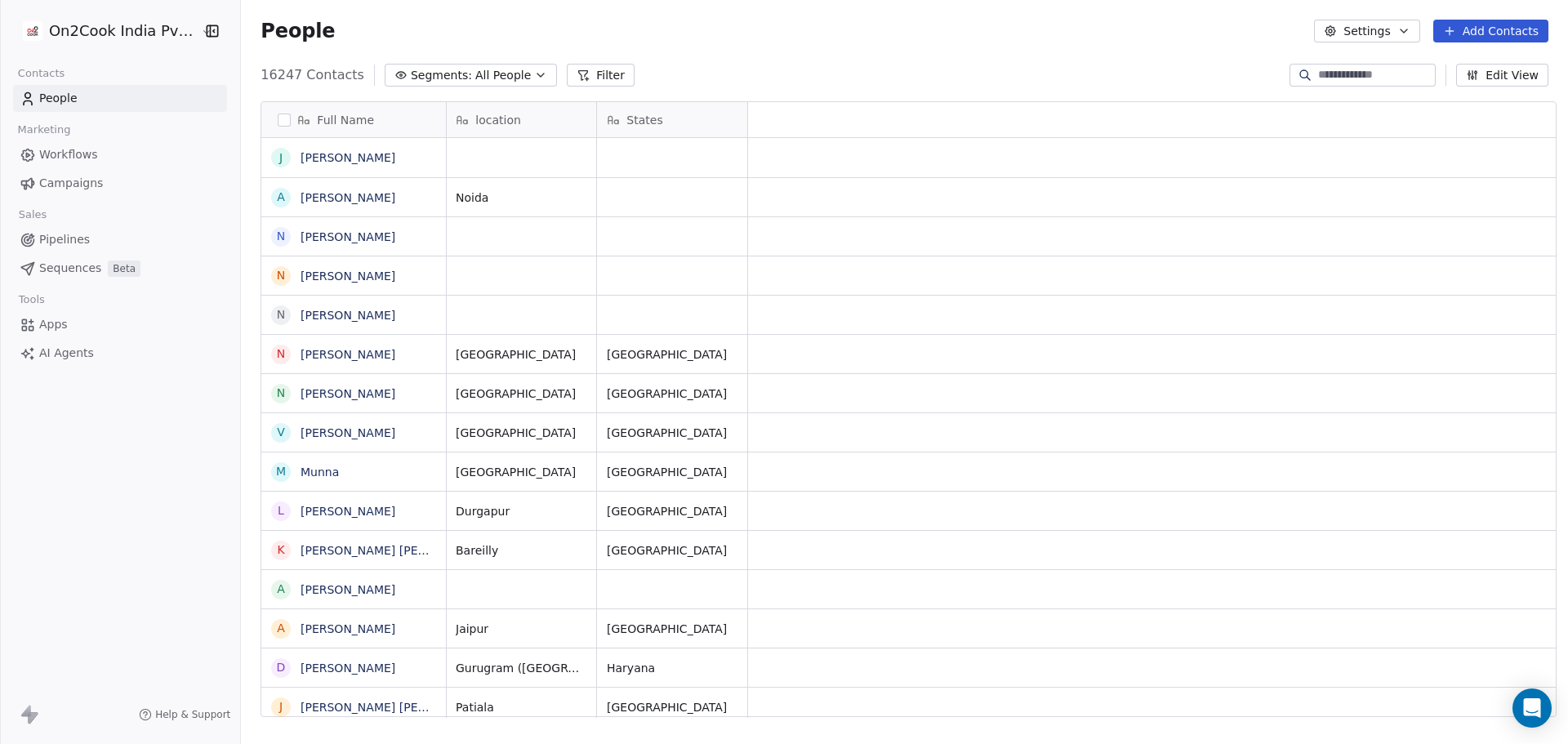
scroll to position [13, 0]
